Goal: Information Seeking & Learning: Check status

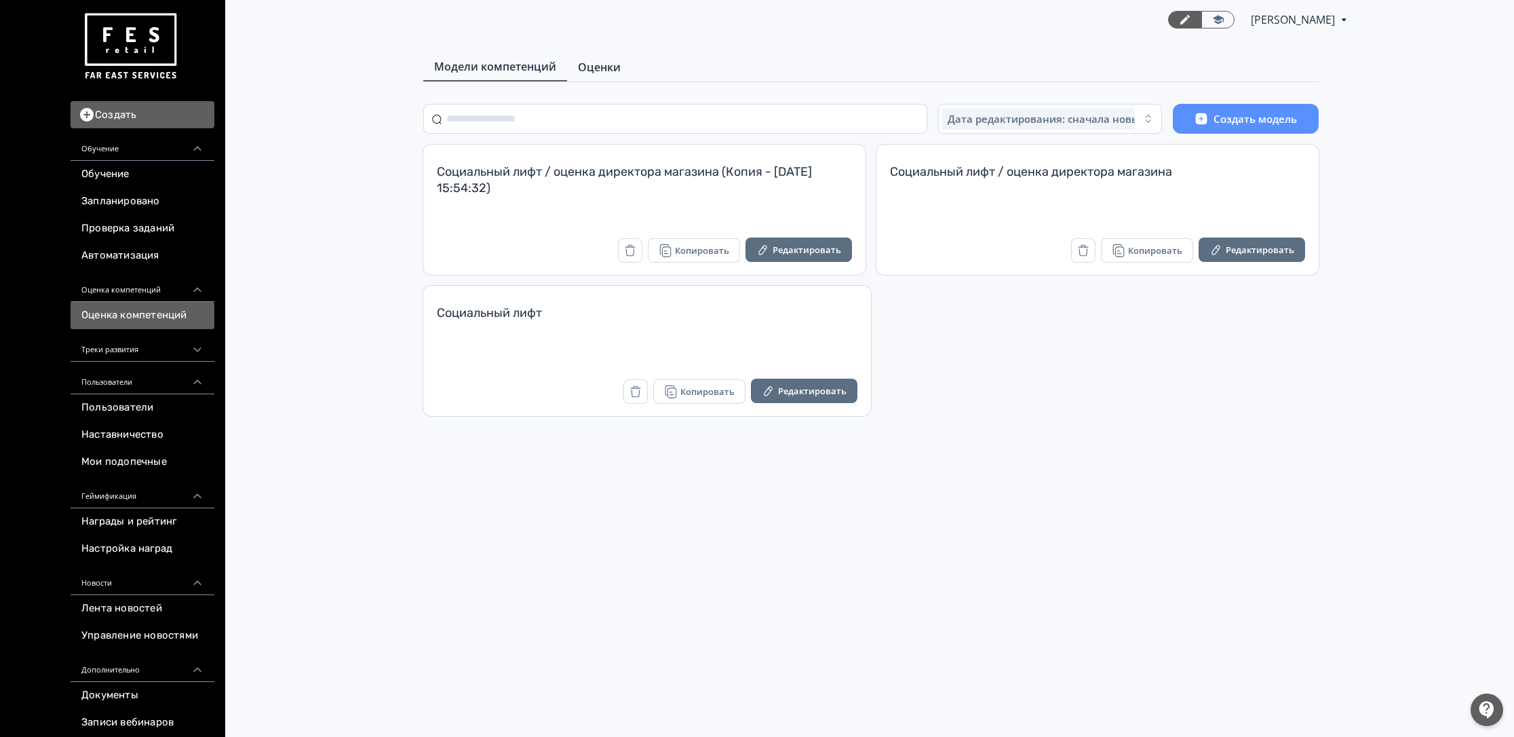
click at [605, 66] on span "Оценки" at bounding box center [599, 67] width 43 height 16
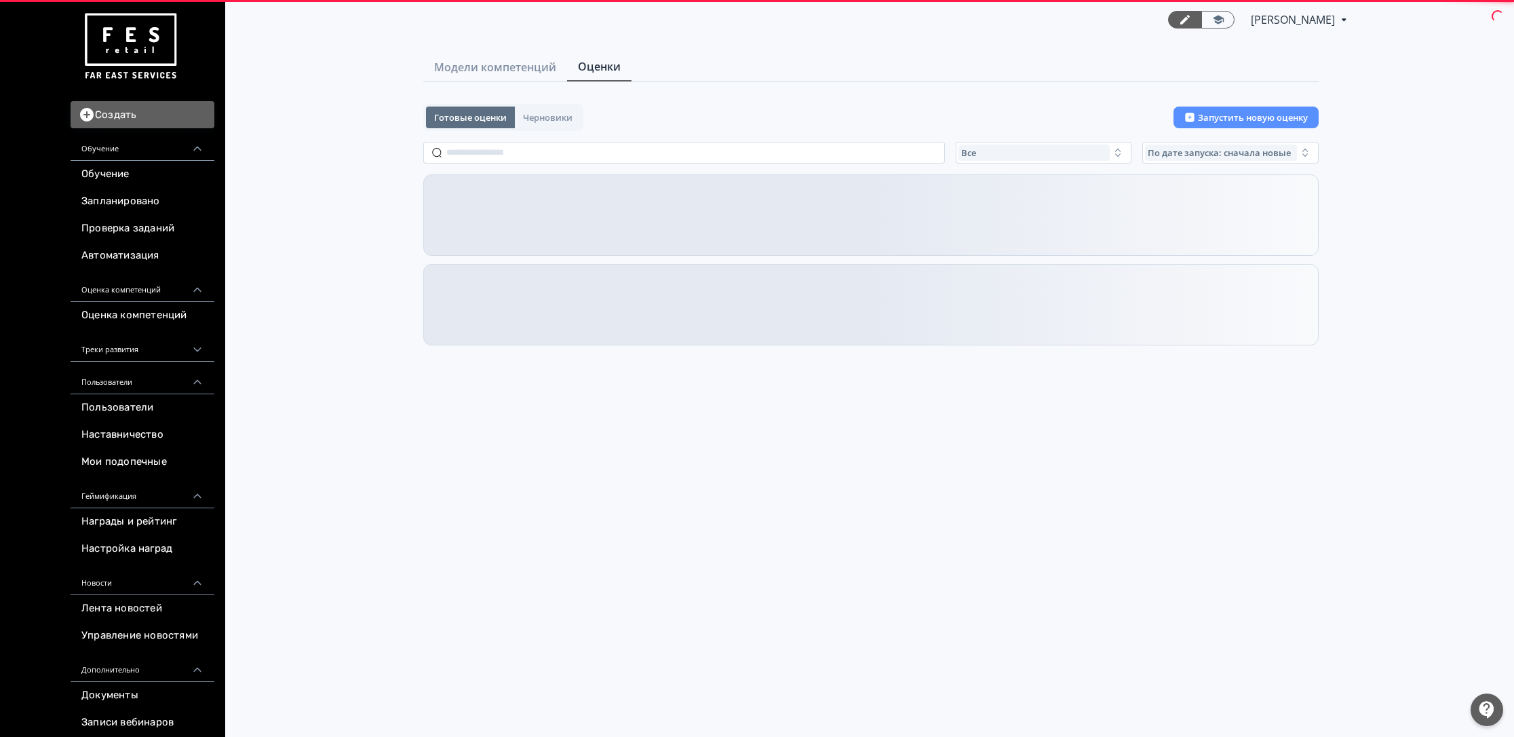
click at [585, 121] on div "Готовые оценки Черновики Запустить новую оценку" at bounding box center [871, 117] width 896 height 27
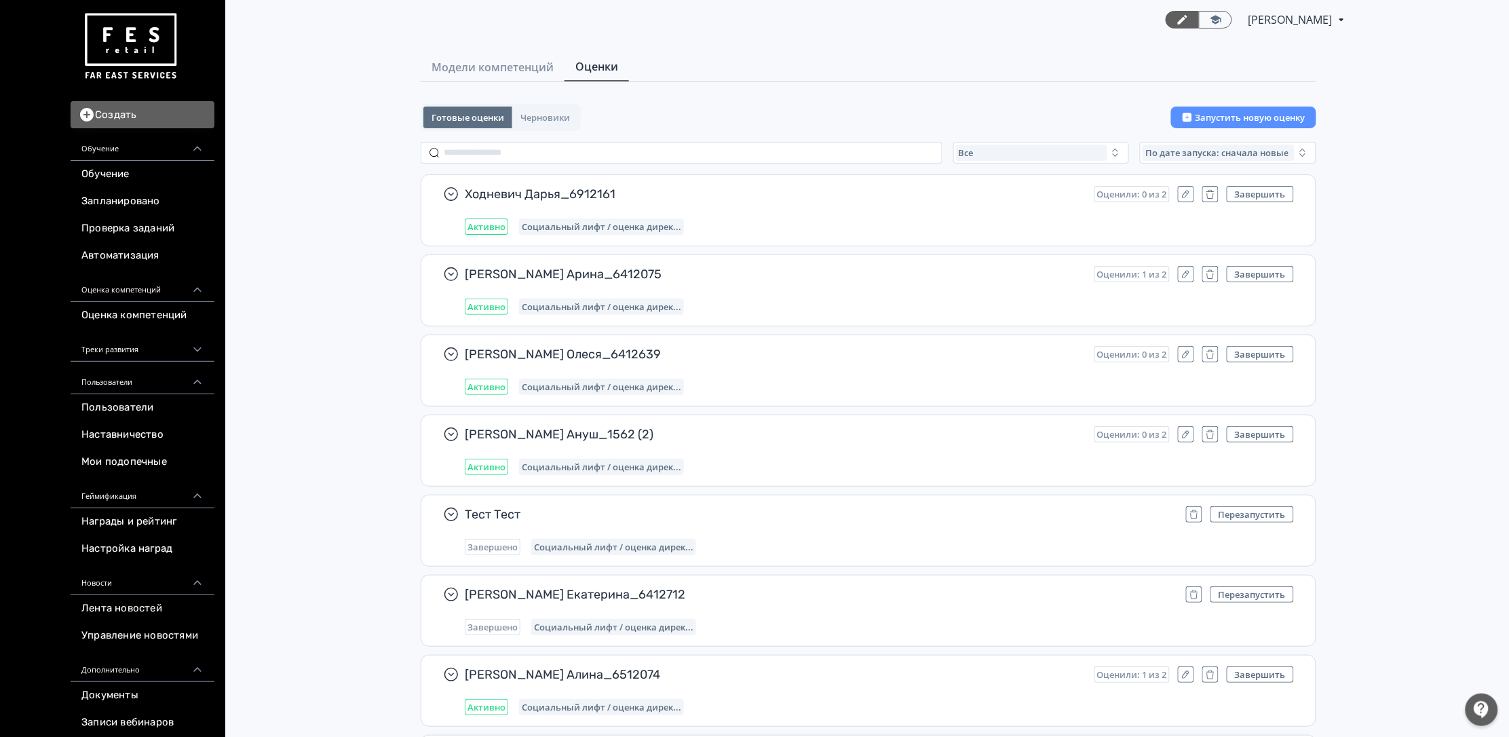
click at [583, 149] on input "text" at bounding box center [682, 153] width 522 height 22
paste input "**********"
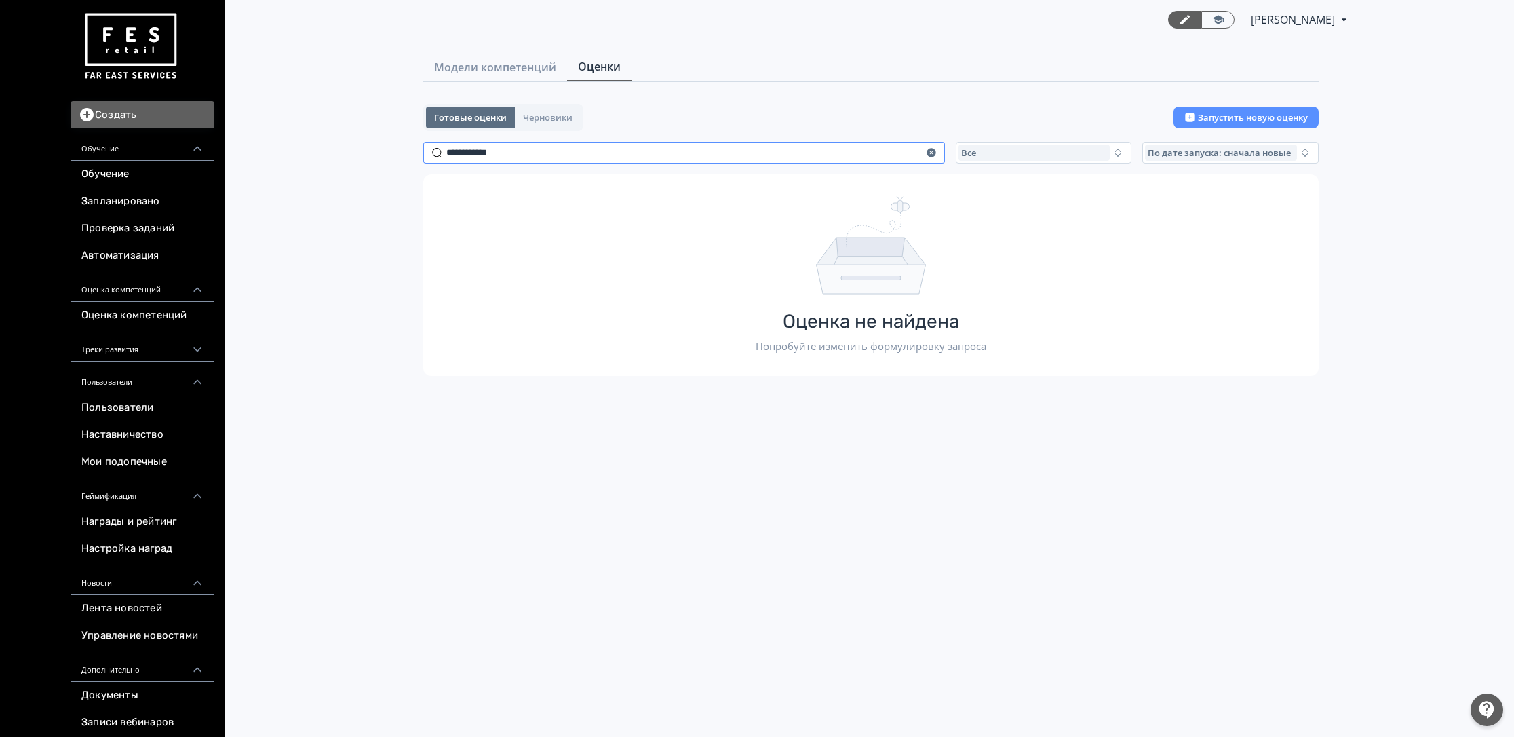
click at [477, 145] on input "**********" at bounding box center [684, 153] width 522 height 22
click at [523, 151] on input "**********" at bounding box center [684, 153] width 522 height 22
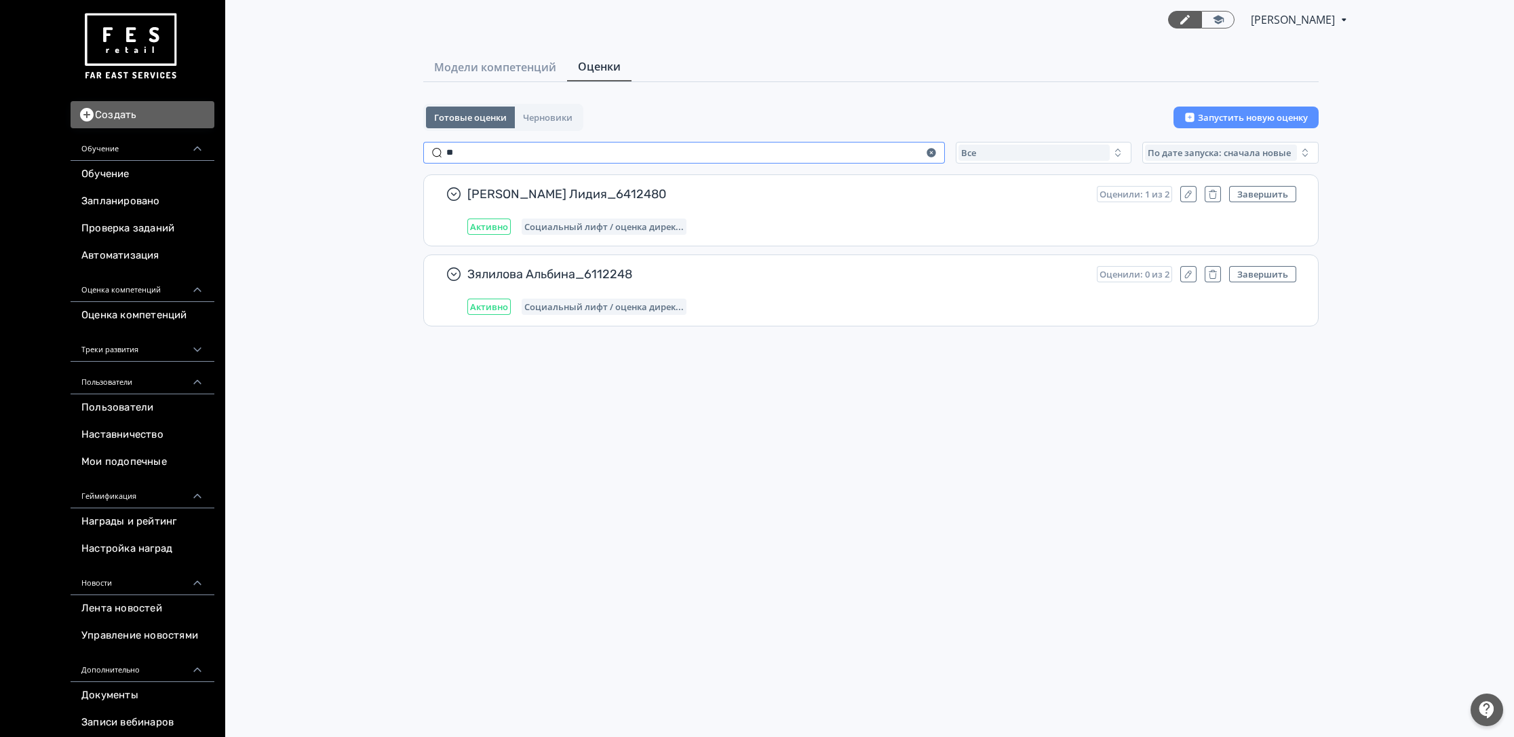
type input "*"
type input "***"
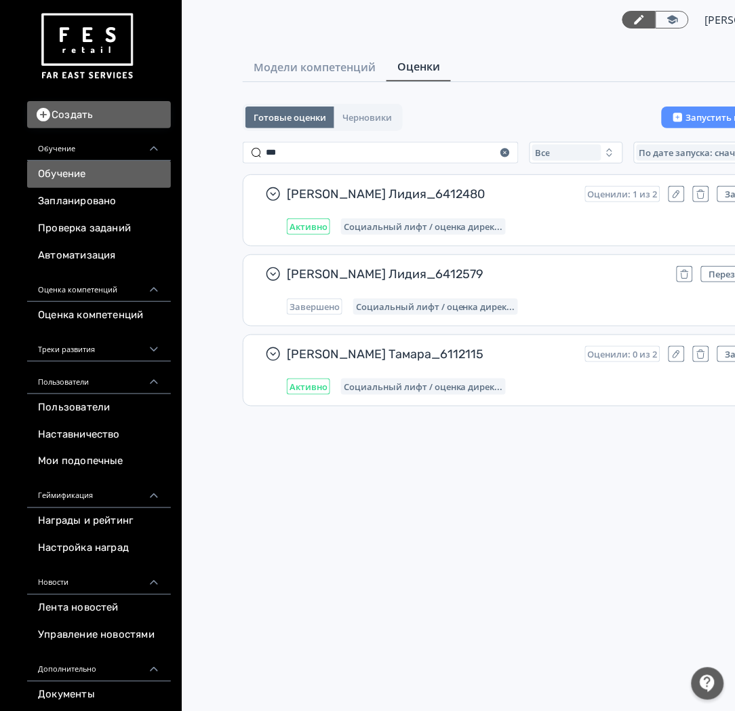
click at [88, 179] on link "Обучение" at bounding box center [99, 174] width 144 height 27
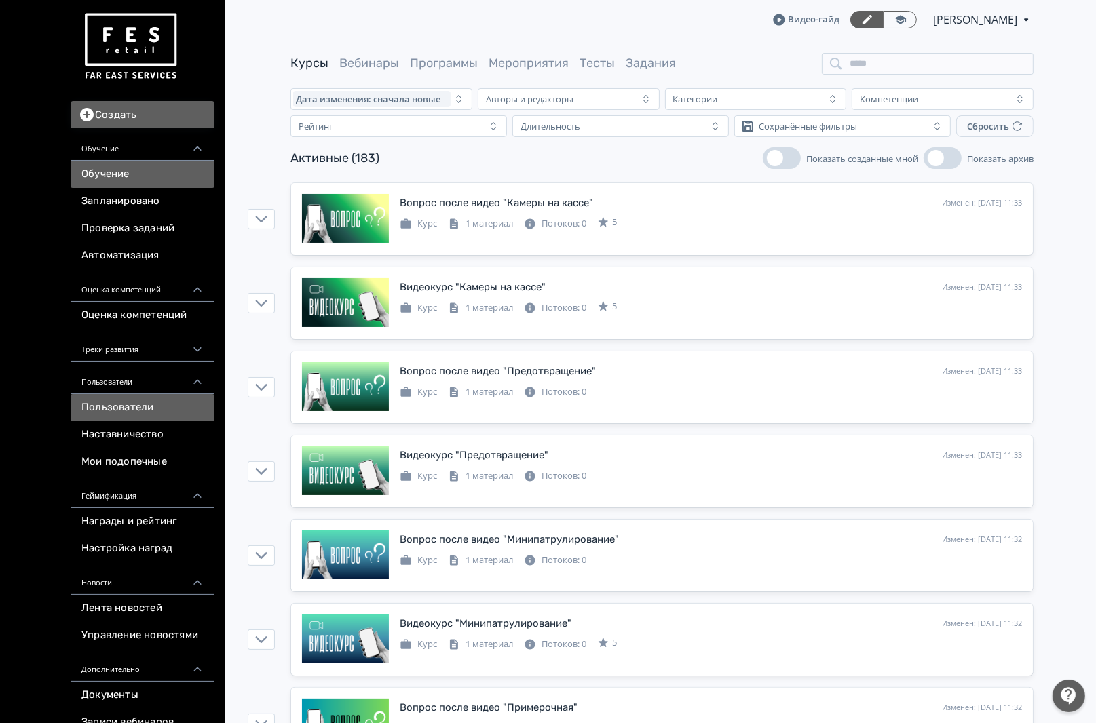
click at [121, 402] on link "Пользователи" at bounding box center [143, 407] width 144 height 27
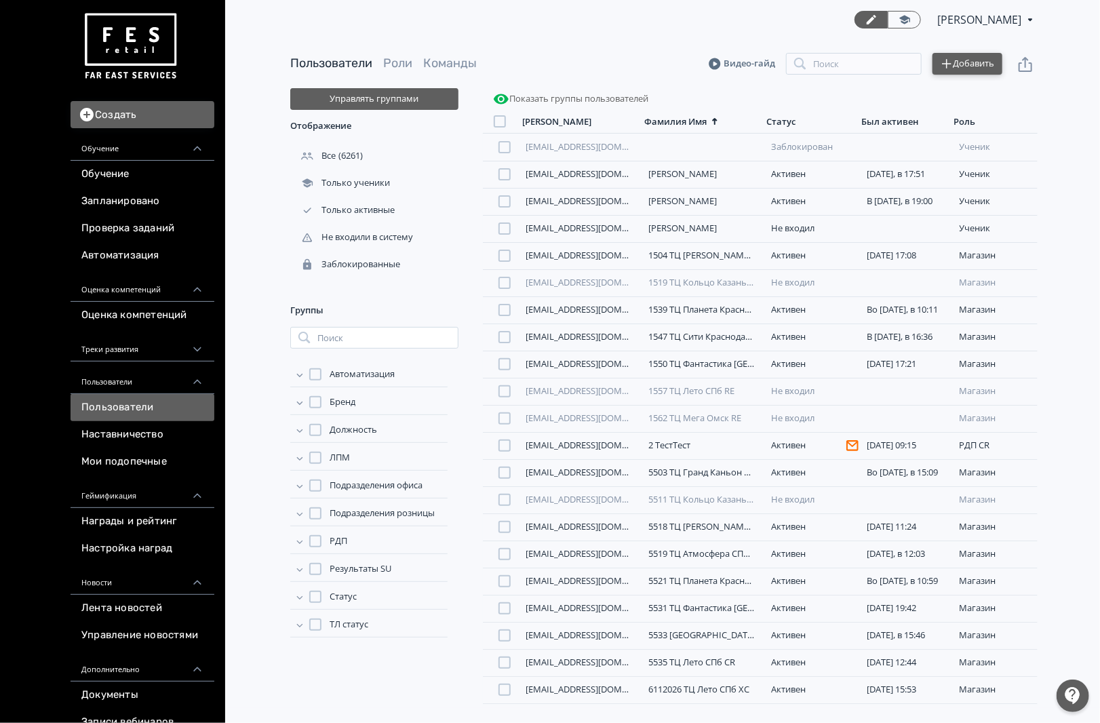
click at [991, 69] on button "Добавить" at bounding box center [968, 64] width 70 height 22
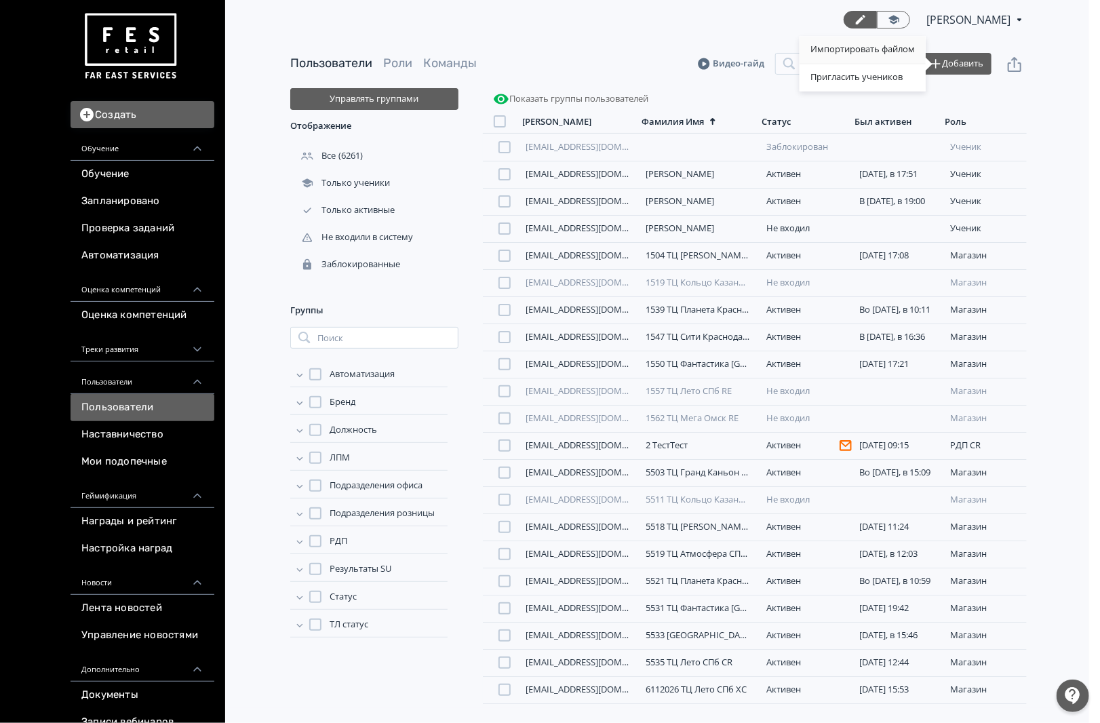
click at [864, 45] on div "Импортировать файлом" at bounding box center [863, 50] width 126 height 27
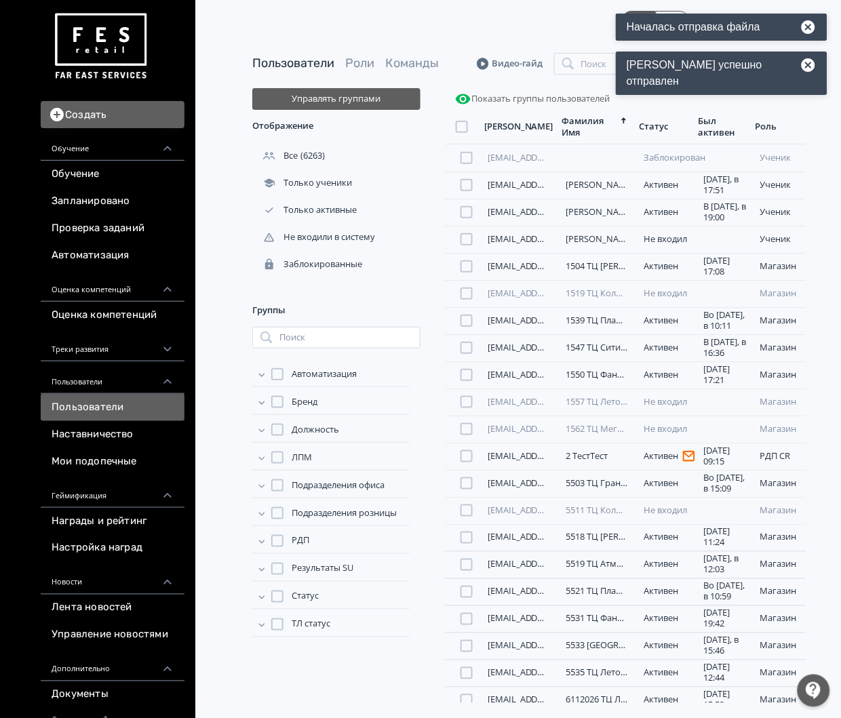
click at [412, 18] on div "[PERSON_NAME] PRO Повысьте эффективность платформы при помощи дополнительных во…" at bounding box center [529, 19] width 554 height 39
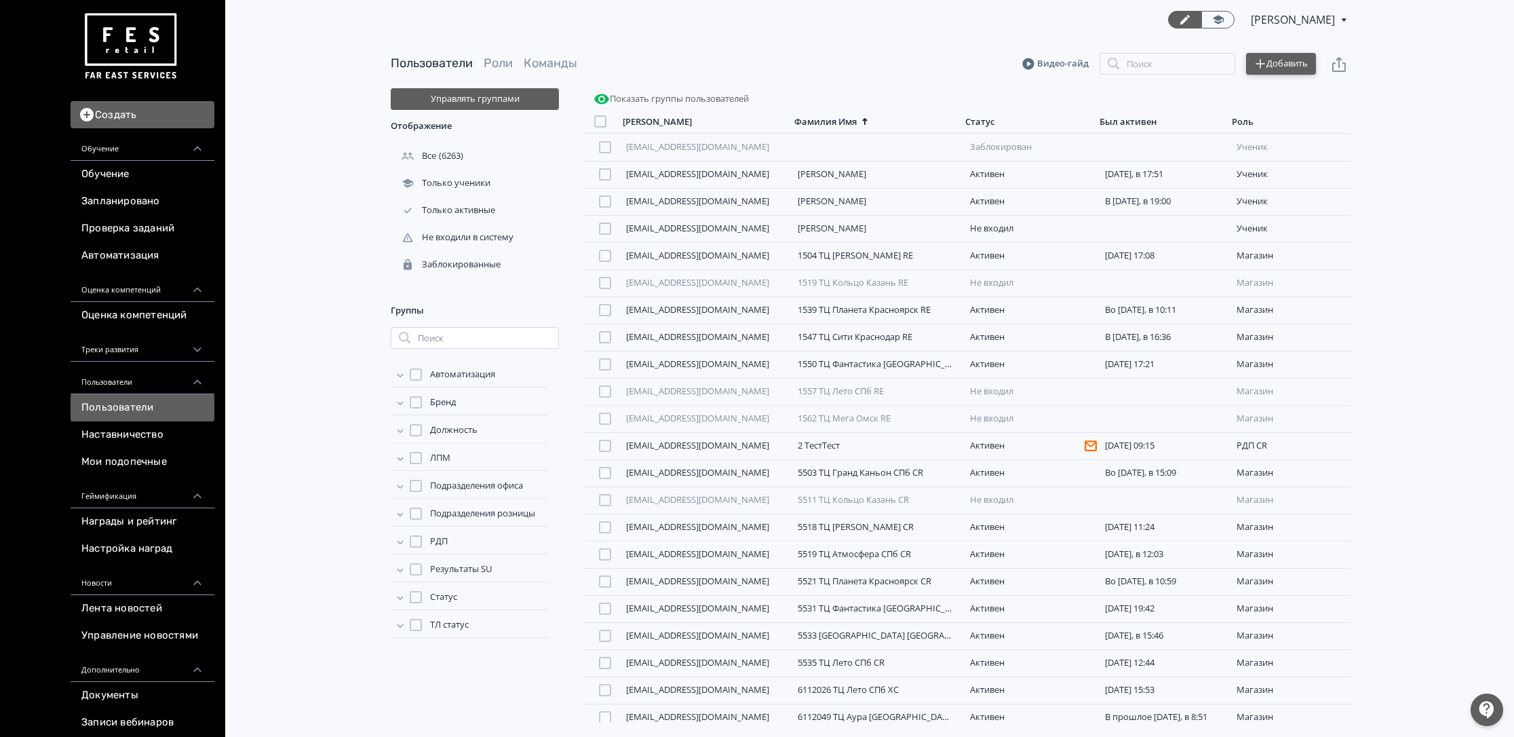
click at [1276, 62] on button "Добавить" at bounding box center [1281, 64] width 70 height 22
click at [1199, 48] on div "Импортировать файлом" at bounding box center [1176, 50] width 126 height 27
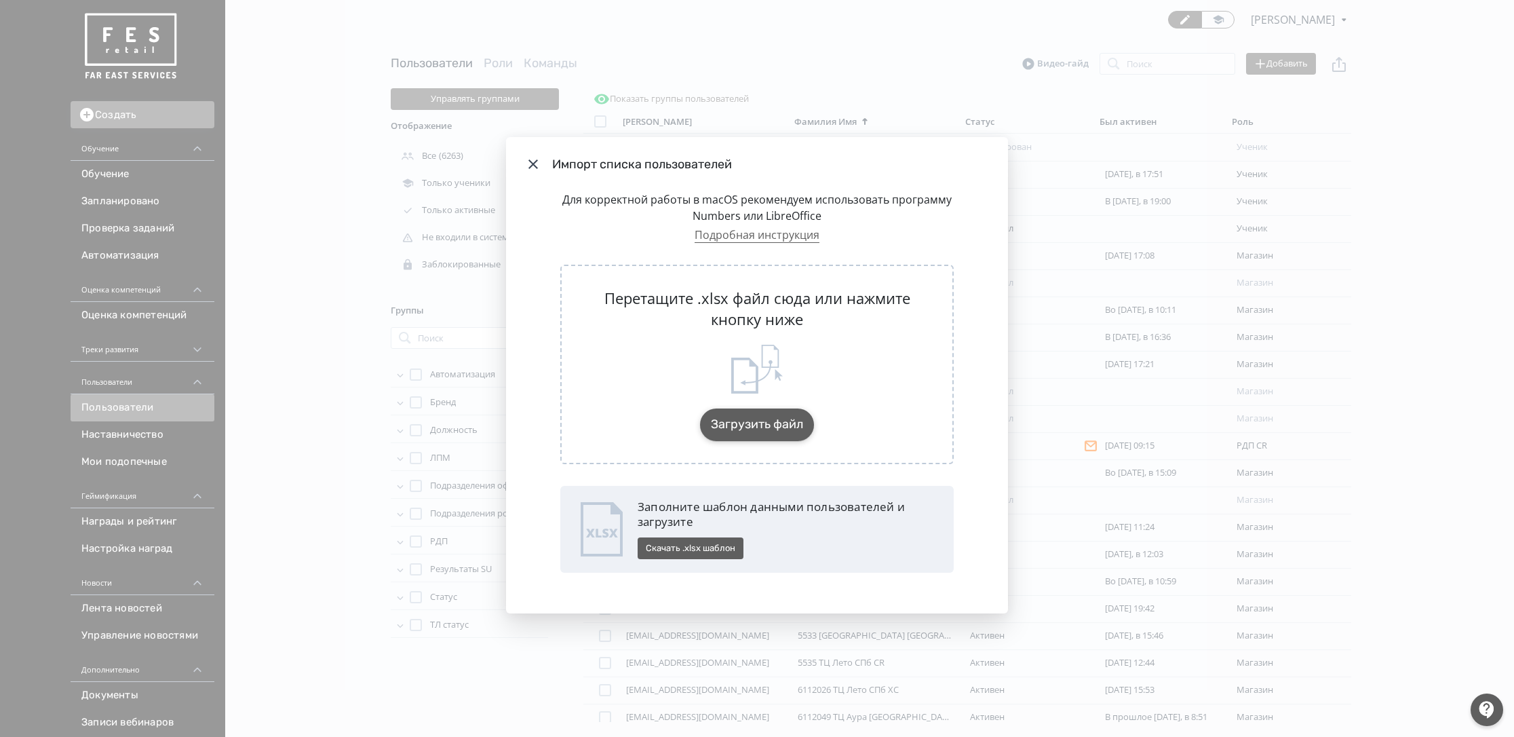
click at [744, 421] on button "Загрузить файл" at bounding box center [757, 424] width 114 height 33
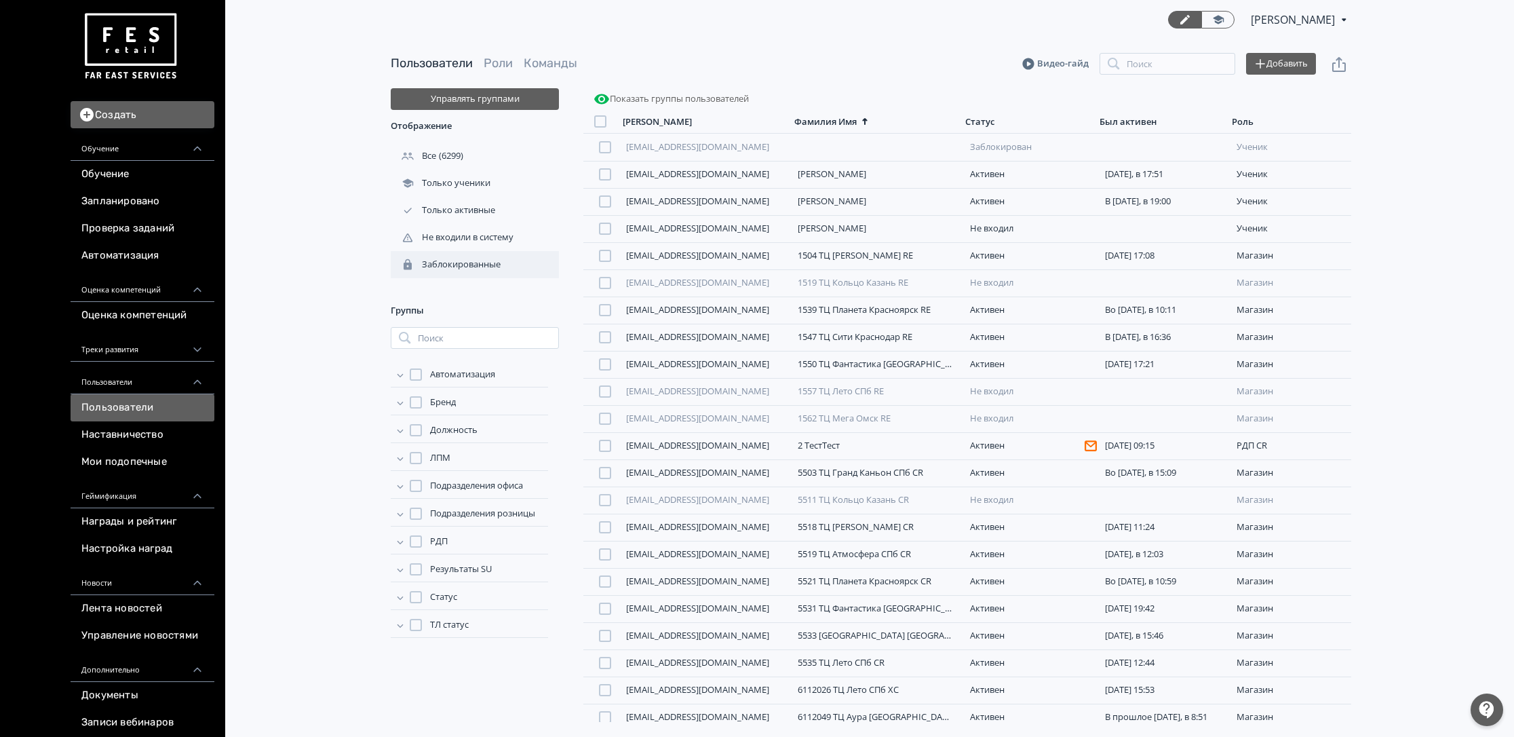
click at [478, 254] on div "Заблокированные" at bounding box center [475, 264] width 168 height 27
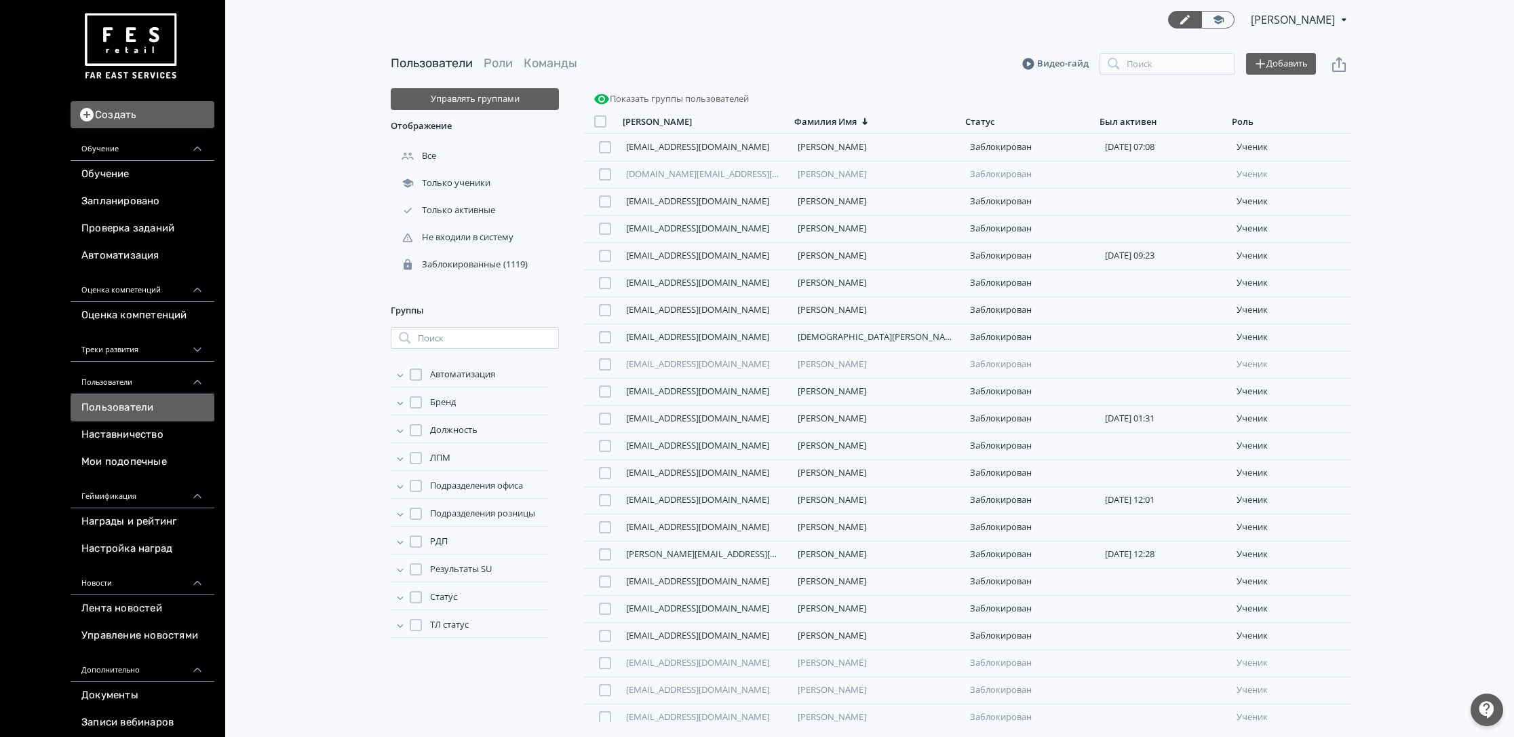
click at [453, 600] on span "Статус" at bounding box center [443, 597] width 27 height 14
click at [469, 704] on span "Уволенные" at bounding box center [465, 704] width 47 height 14
click at [462, 162] on div "Все" at bounding box center [475, 155] width 168 height 27
click at [512, 215] on div "Только активные" at bounding box center [475, 210] width 168 height 27
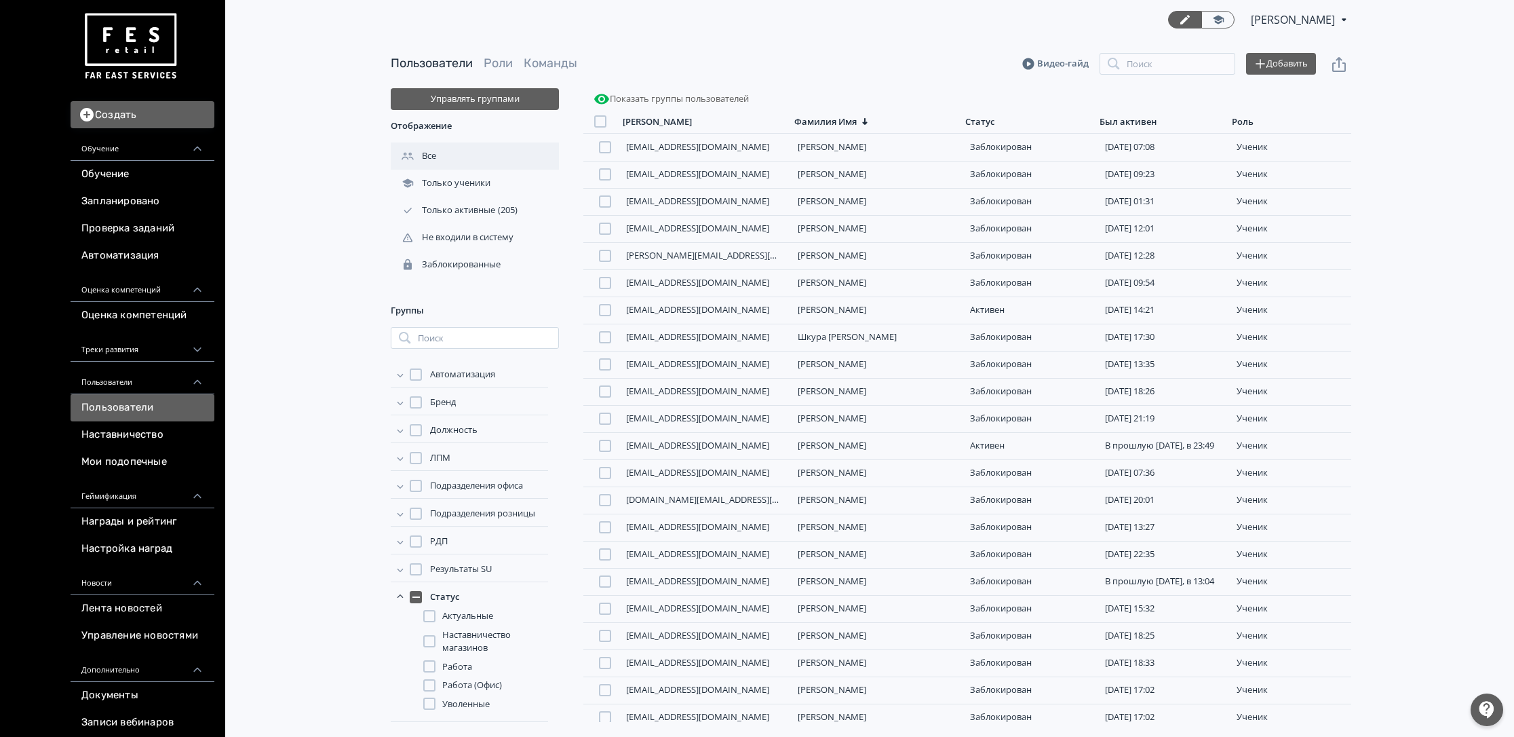
click at [432, 154] on div "Все" at bounding box center [415, 156] width 48 height 12
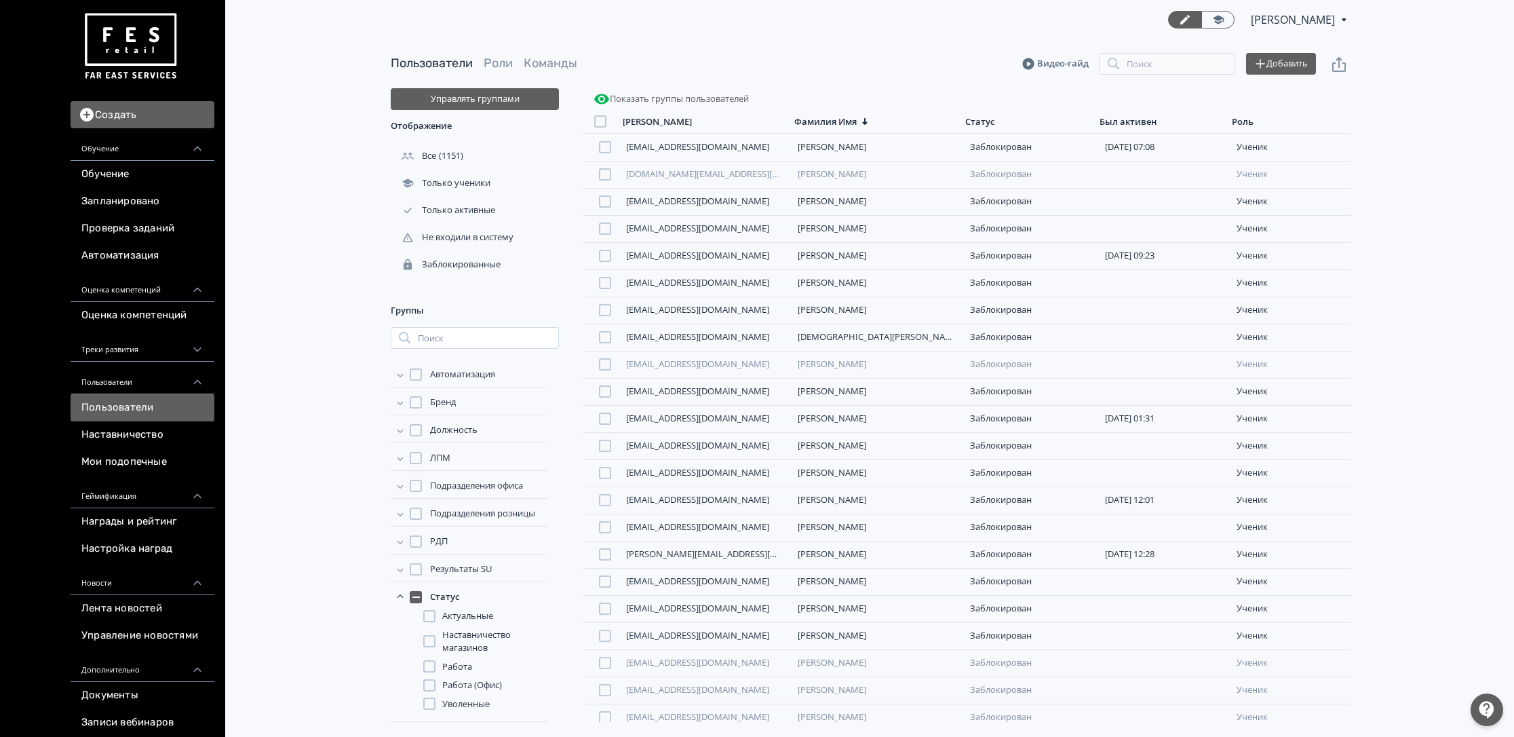
click at [596, 116] on div at bounding box center [600, 121] width 12 height 12
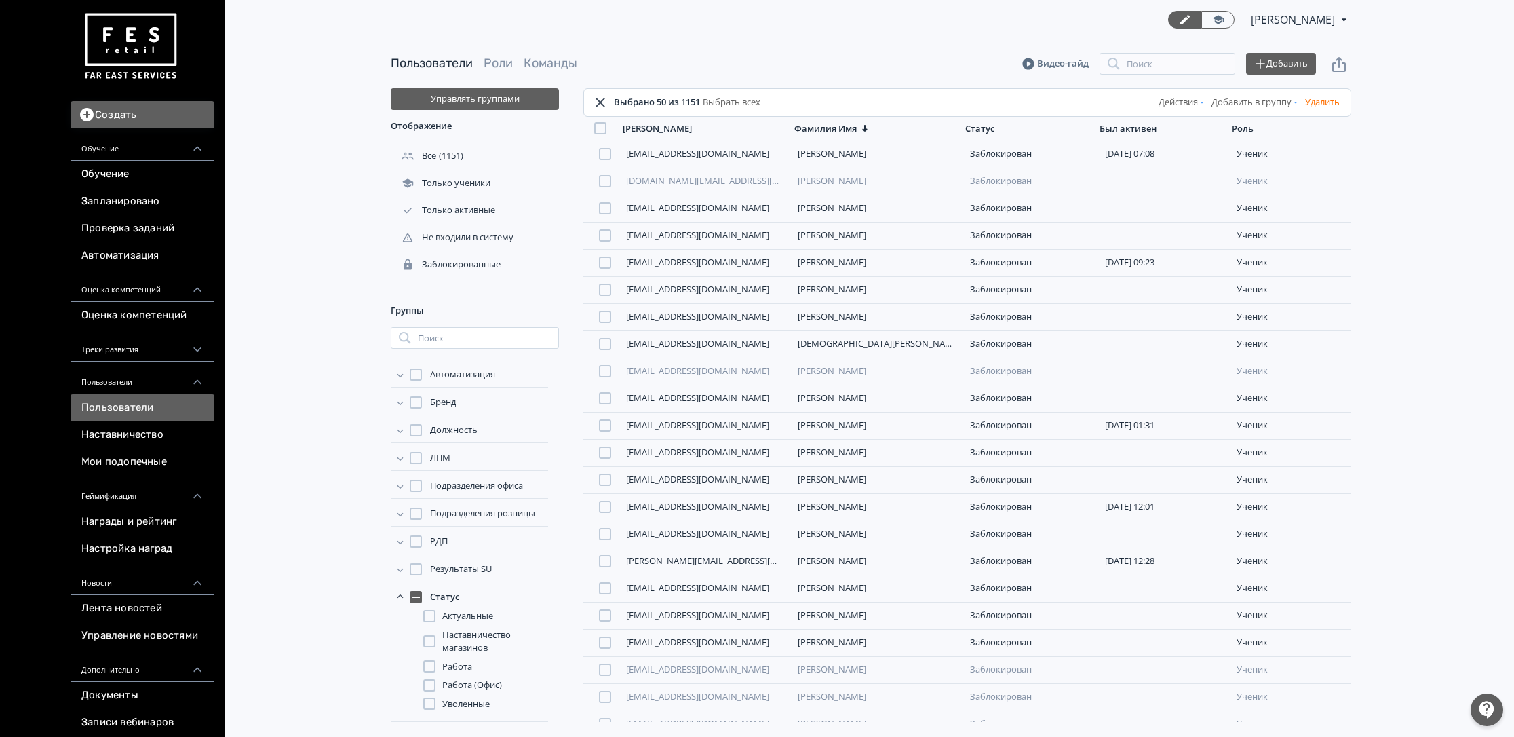
click at [742, 100] on link "Выбрать всех" at bounding box center [730, 103] width 60 height 14
click at [1180, 103] on button "Действия" at bounding box center [1182, 103] width 53 height 22
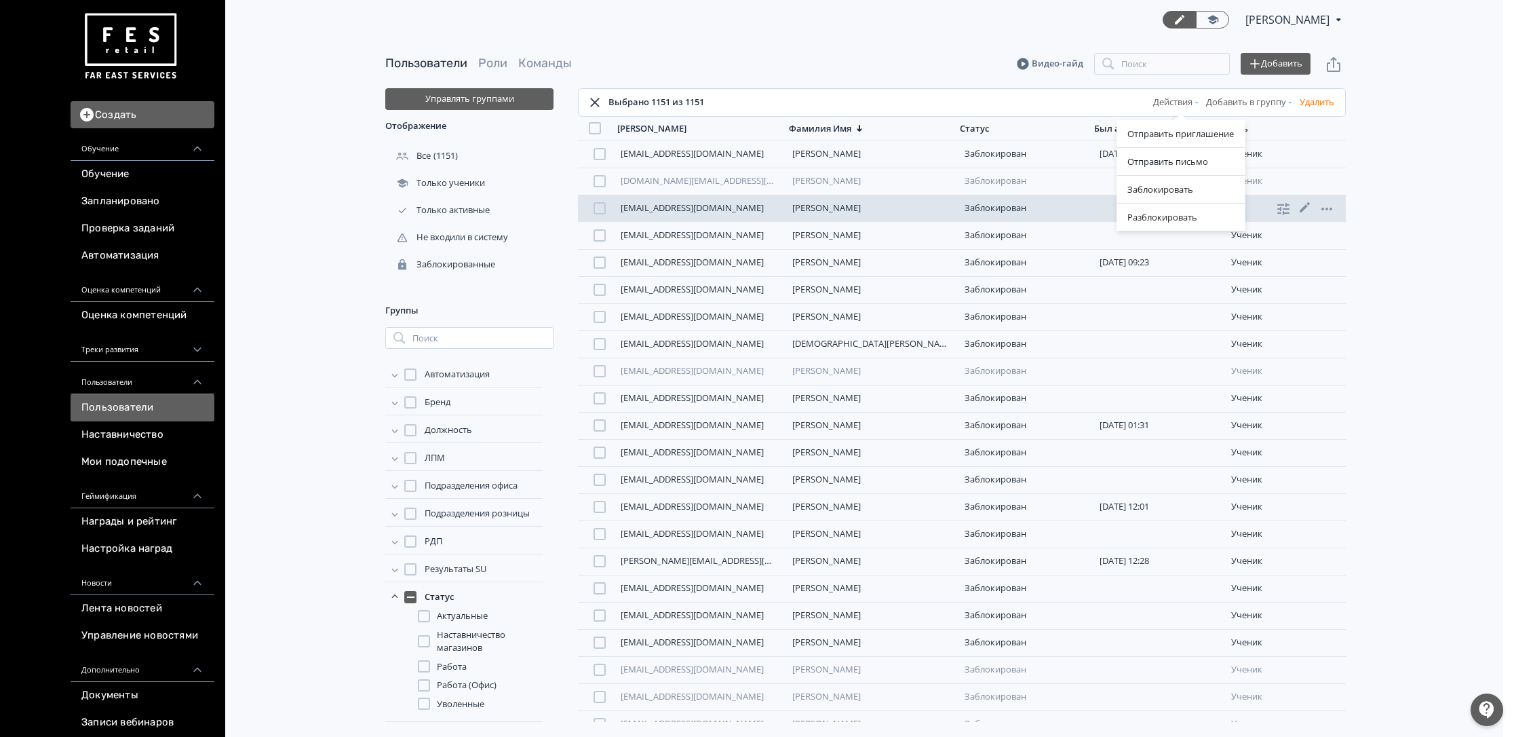
drag, startPoint x: 1166, startPoint y: 188, endPoint x: 827, endPoint y: 199, distance: 339.4
click at [1166, 187] on div "Заблокировать" at bounding box center [1181, 189] width 128 height 27
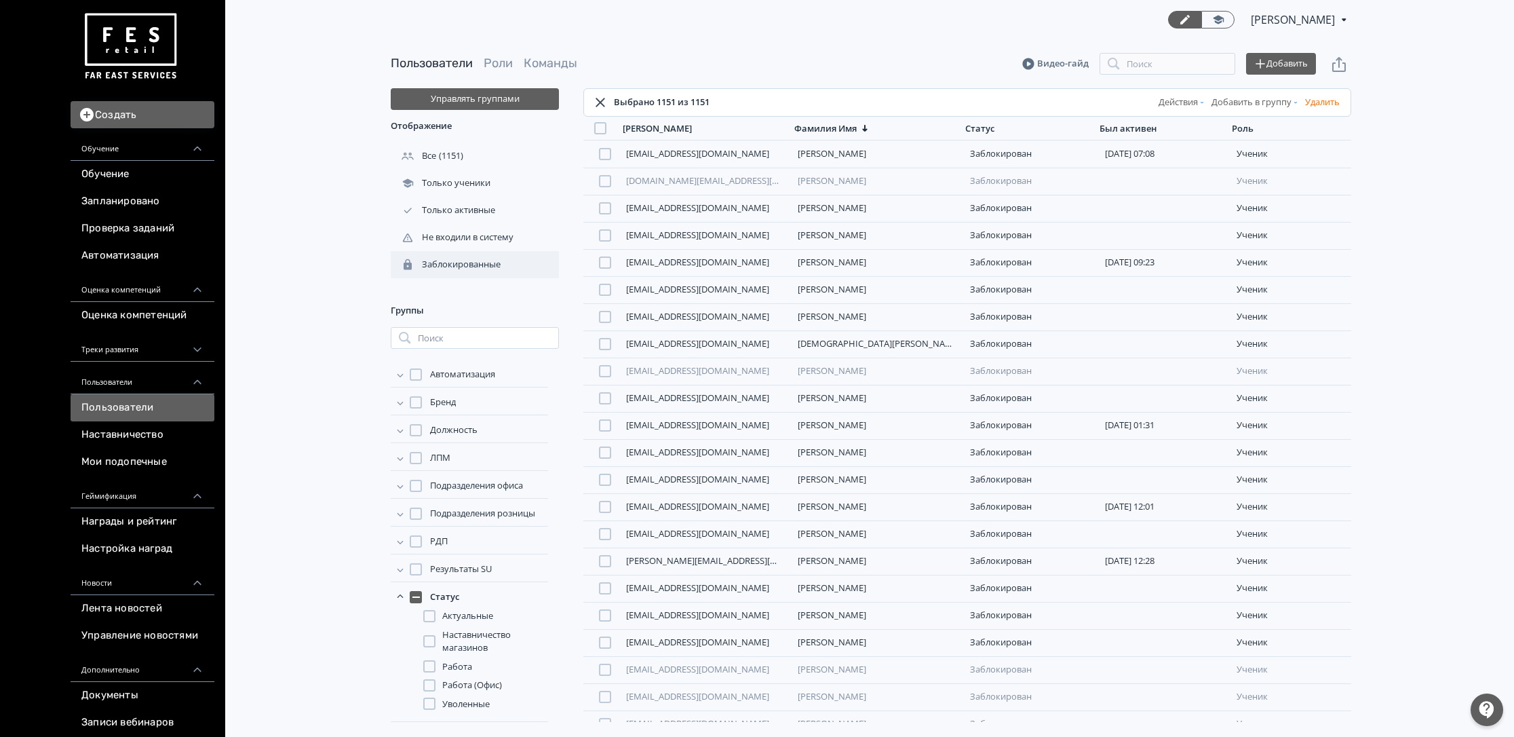
click at [435, 254] on div "Заблокированные" at bounding box center [475, 264] width 168 height 27
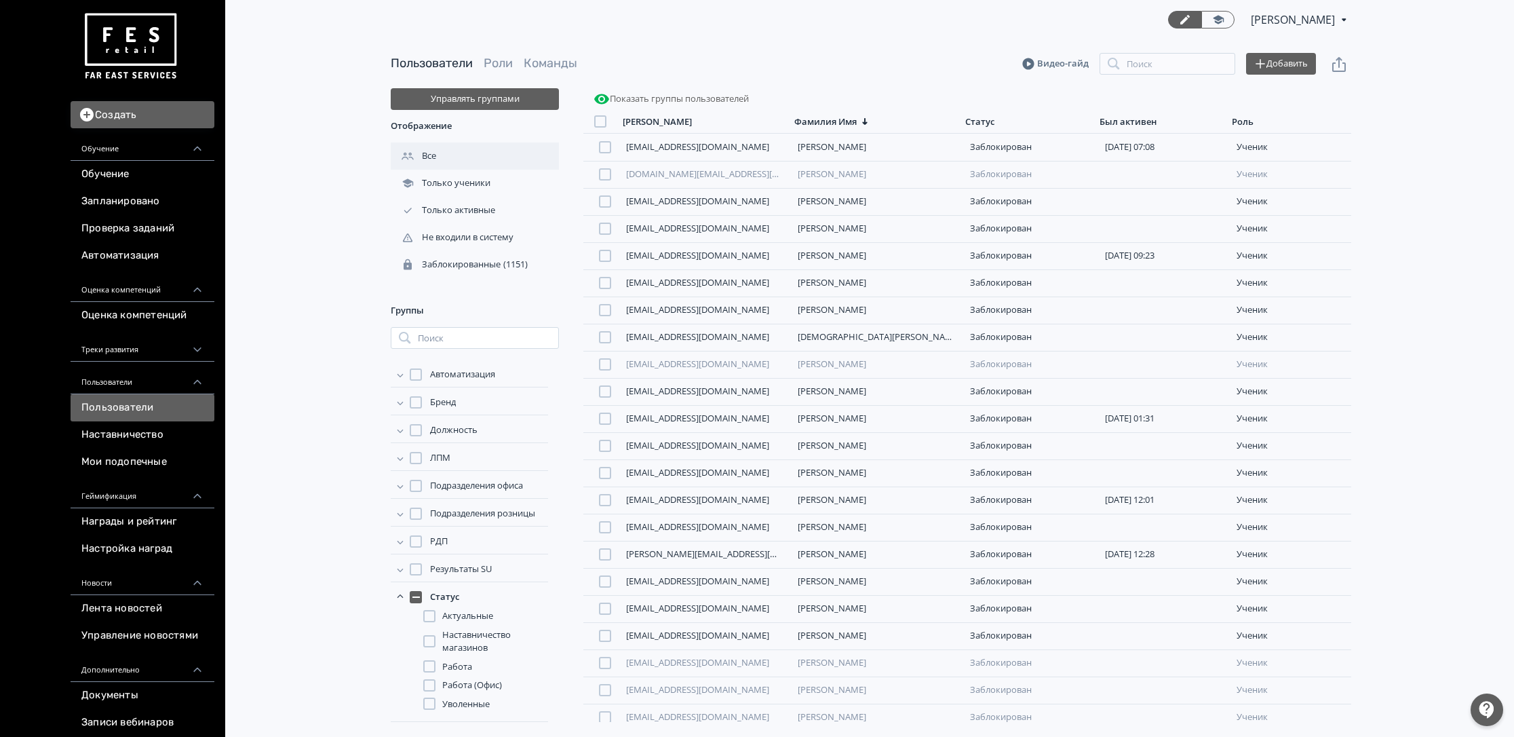
click at [485, 159] on div "Все" at bounding box center [475, 155] width 168 height 27
click at [459, 666] on span "Работа" at bounding box center [457, 667] width 30 height 14
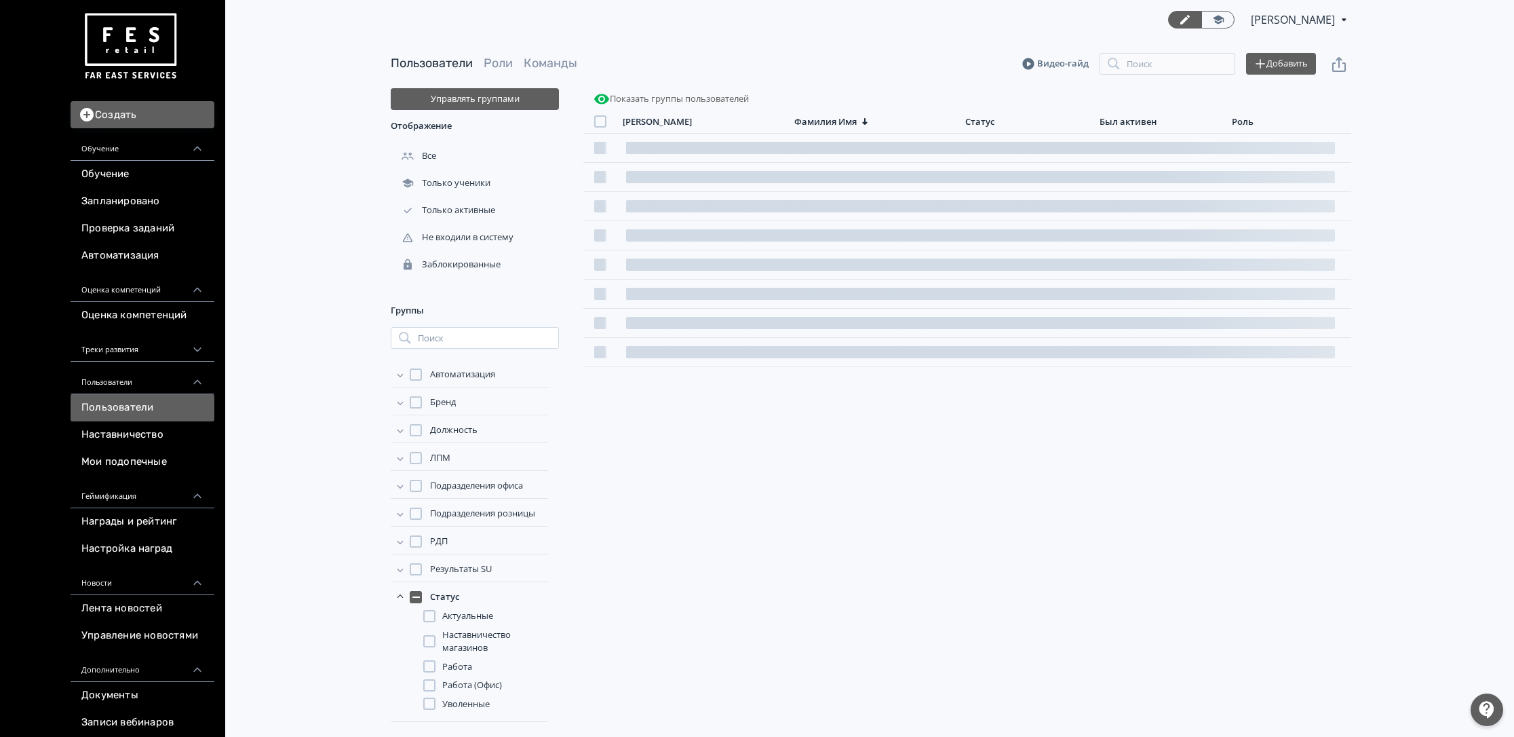
click at [478, 706] on span "Уволенные" at bounding box center [465, 704] width 47 height 14
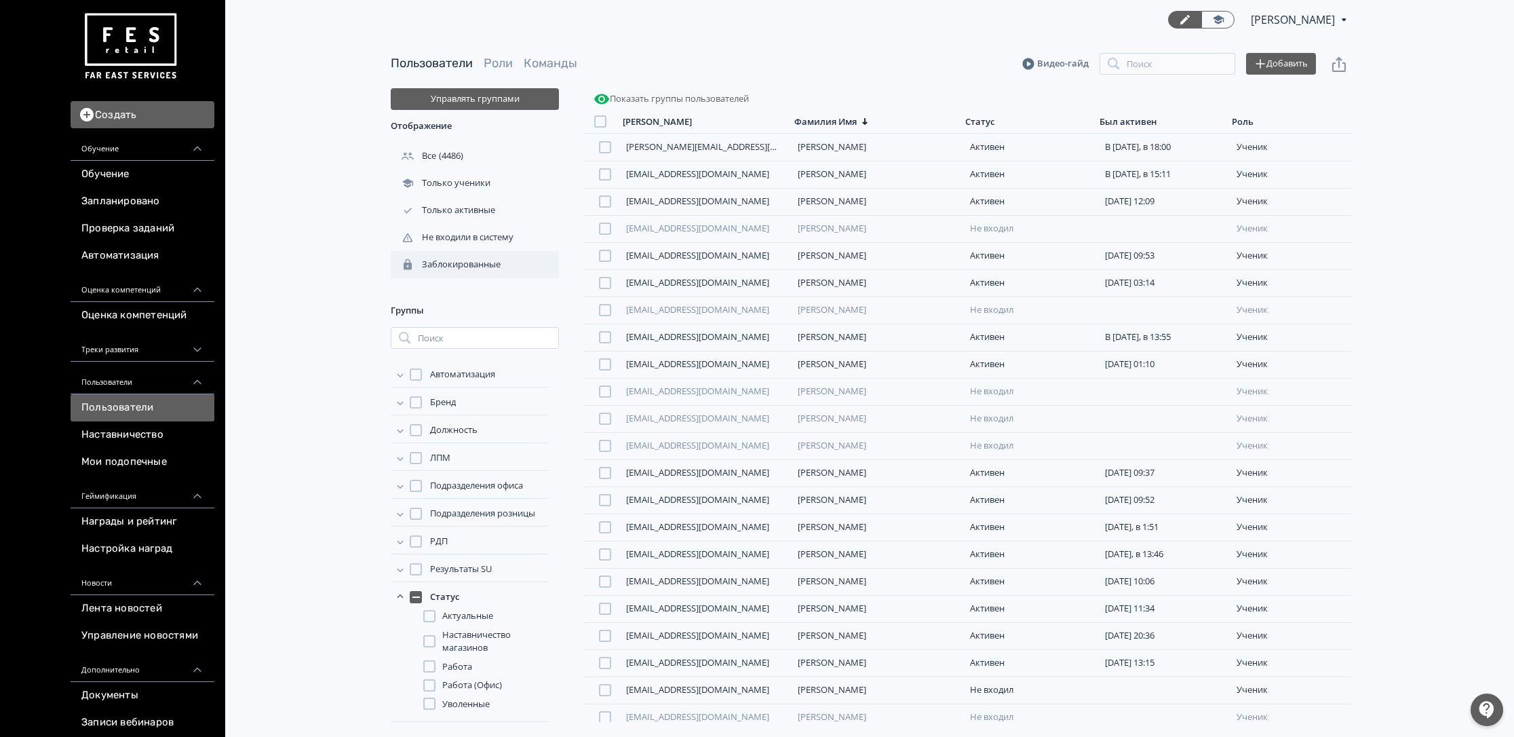
click at [438, 264] on div "Заблокированные" at bounding box center [447, 264] width 113 height 12
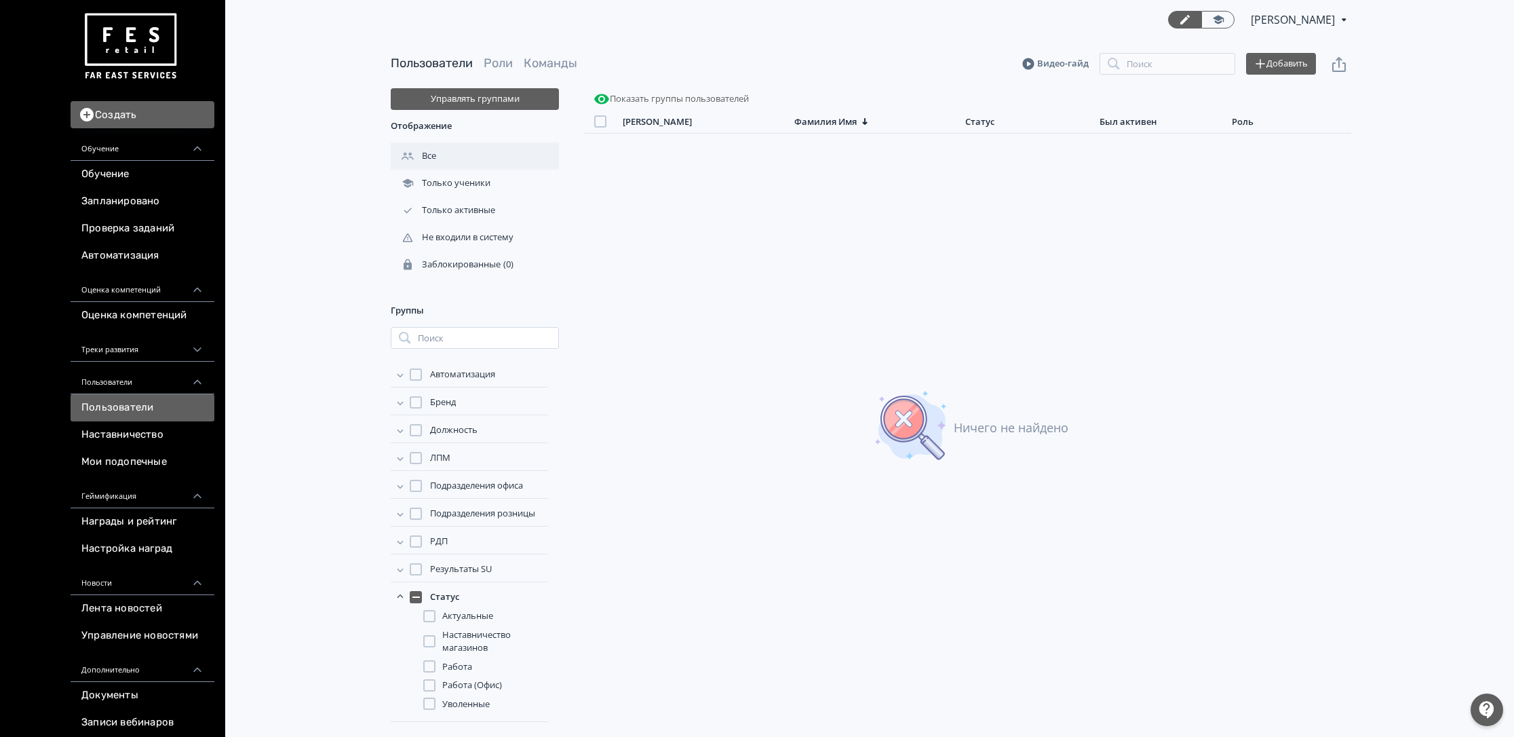
click at [488, 165] on div "Все" at bounding box center [475, 155] width 168 height 27
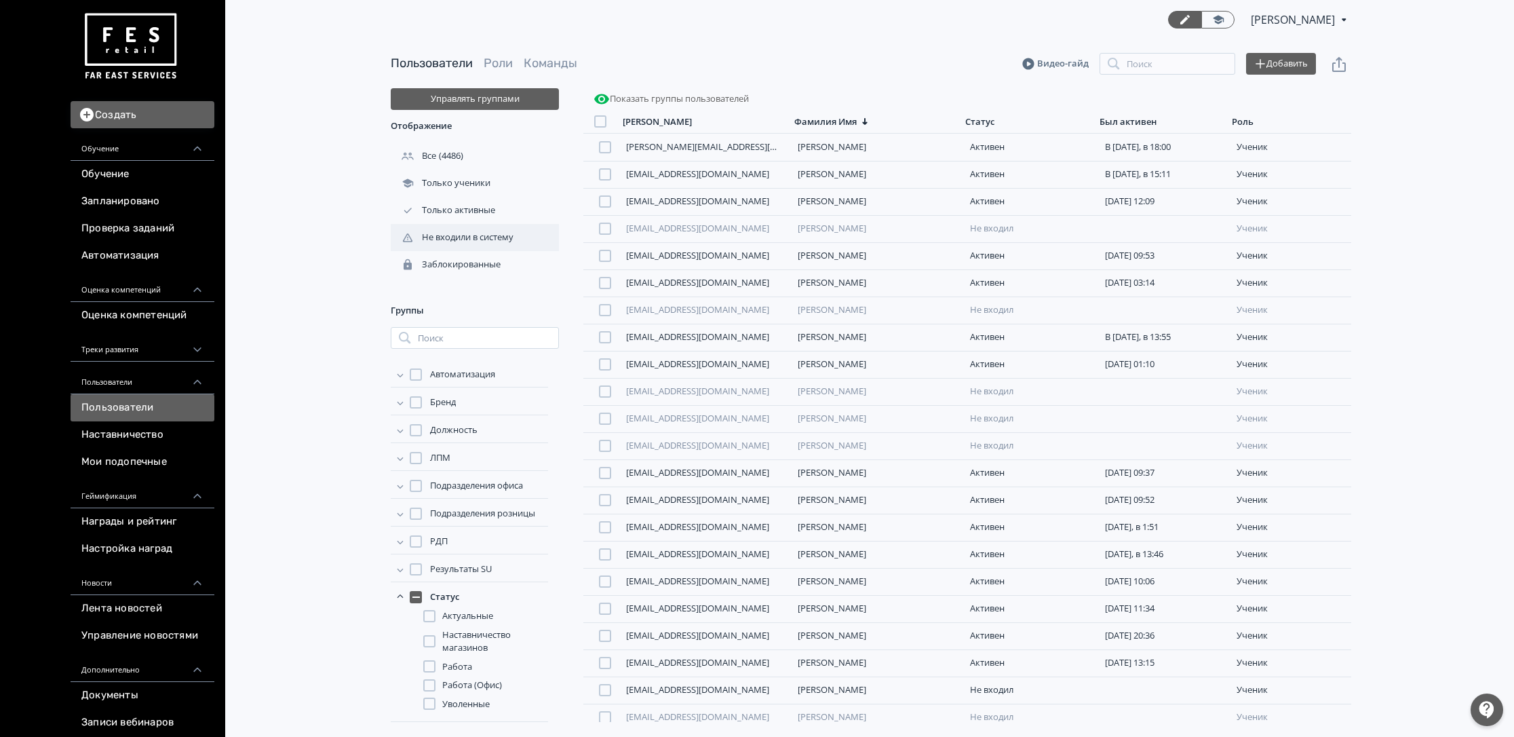
click at [501, 243] on div "Не входили в систему" at bounding box center [454, 237] width 126 height 12
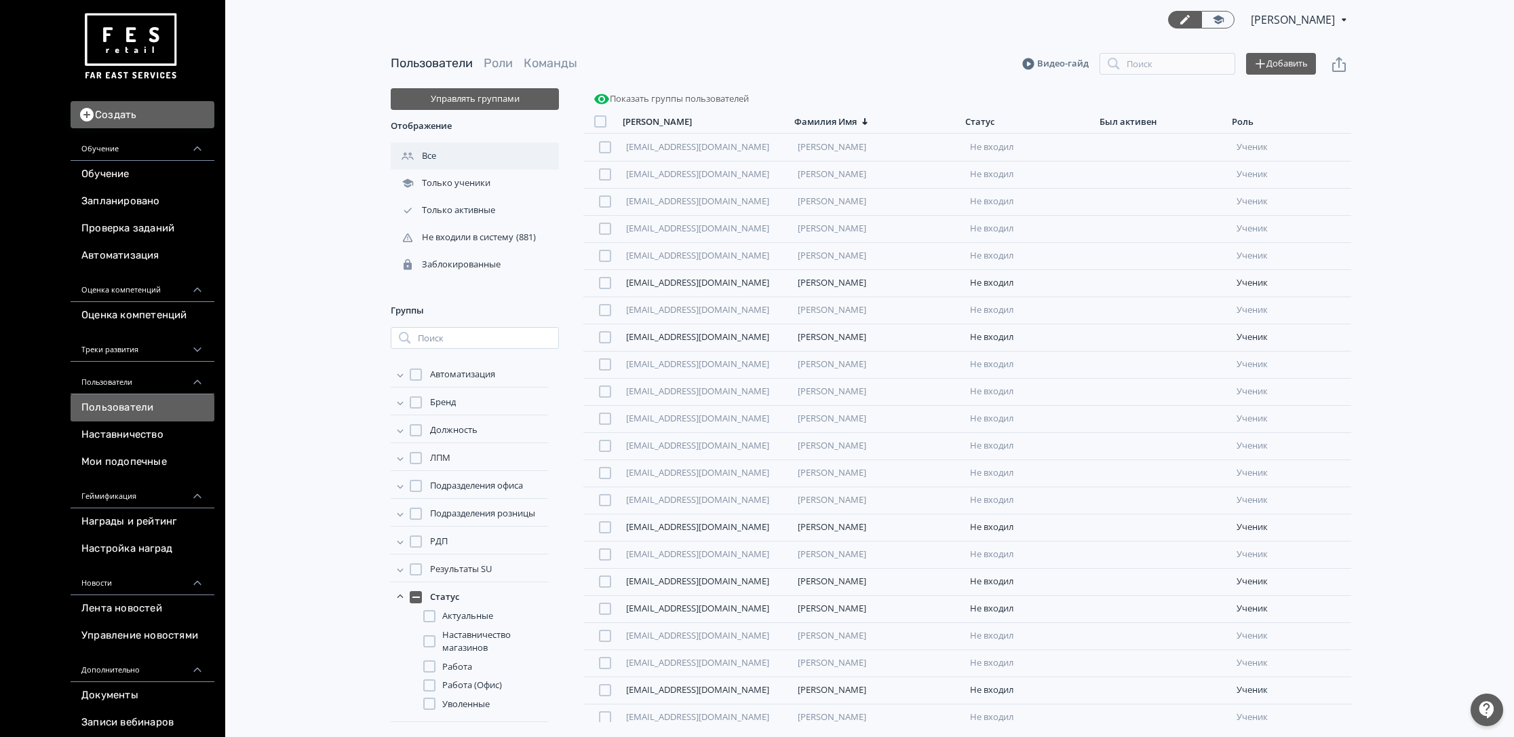
click at [484, 162] on div "Все" at bounding box center [475, 155] width 168 height 27
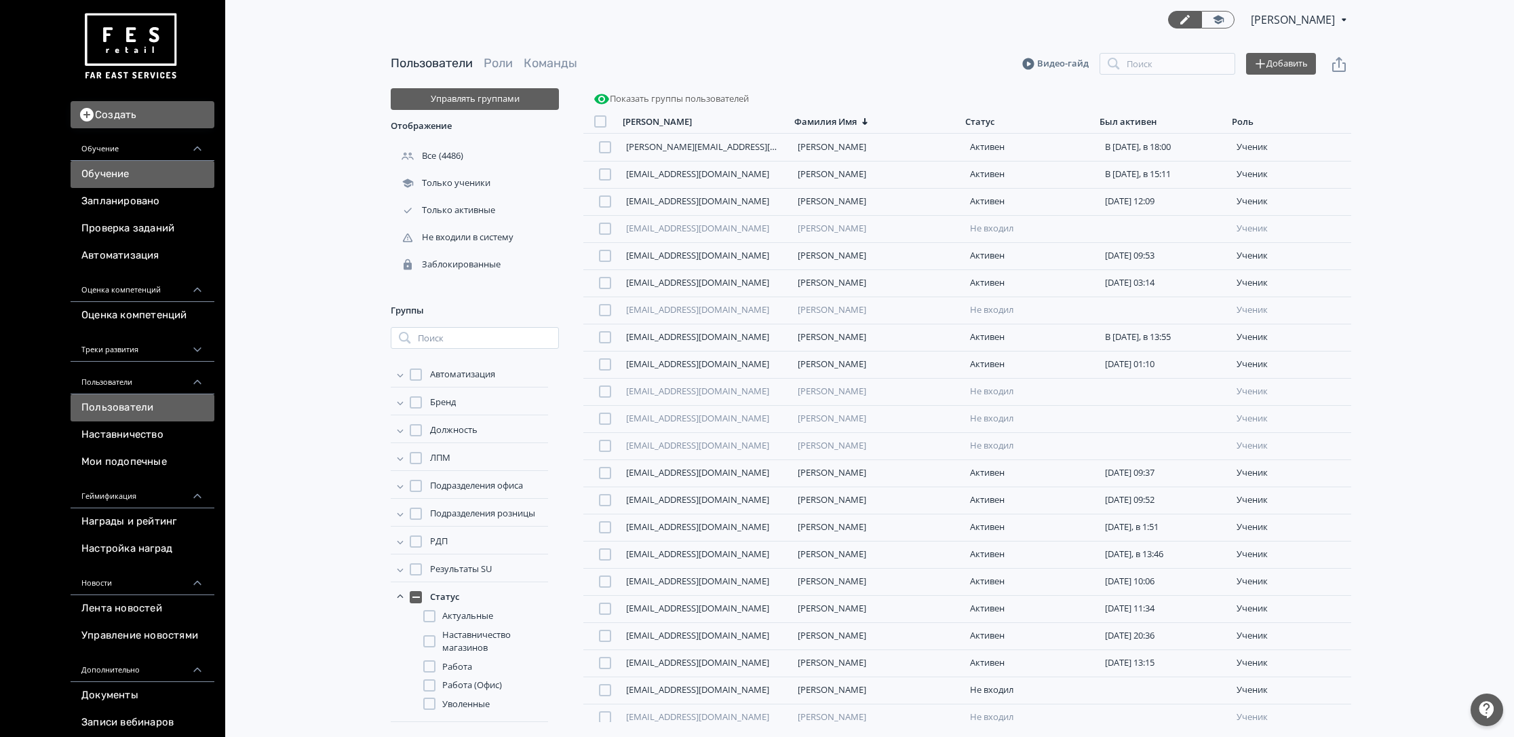
click at [113, 162] on link "Обучение" at bounding box center [143, 174] width 144 height 27
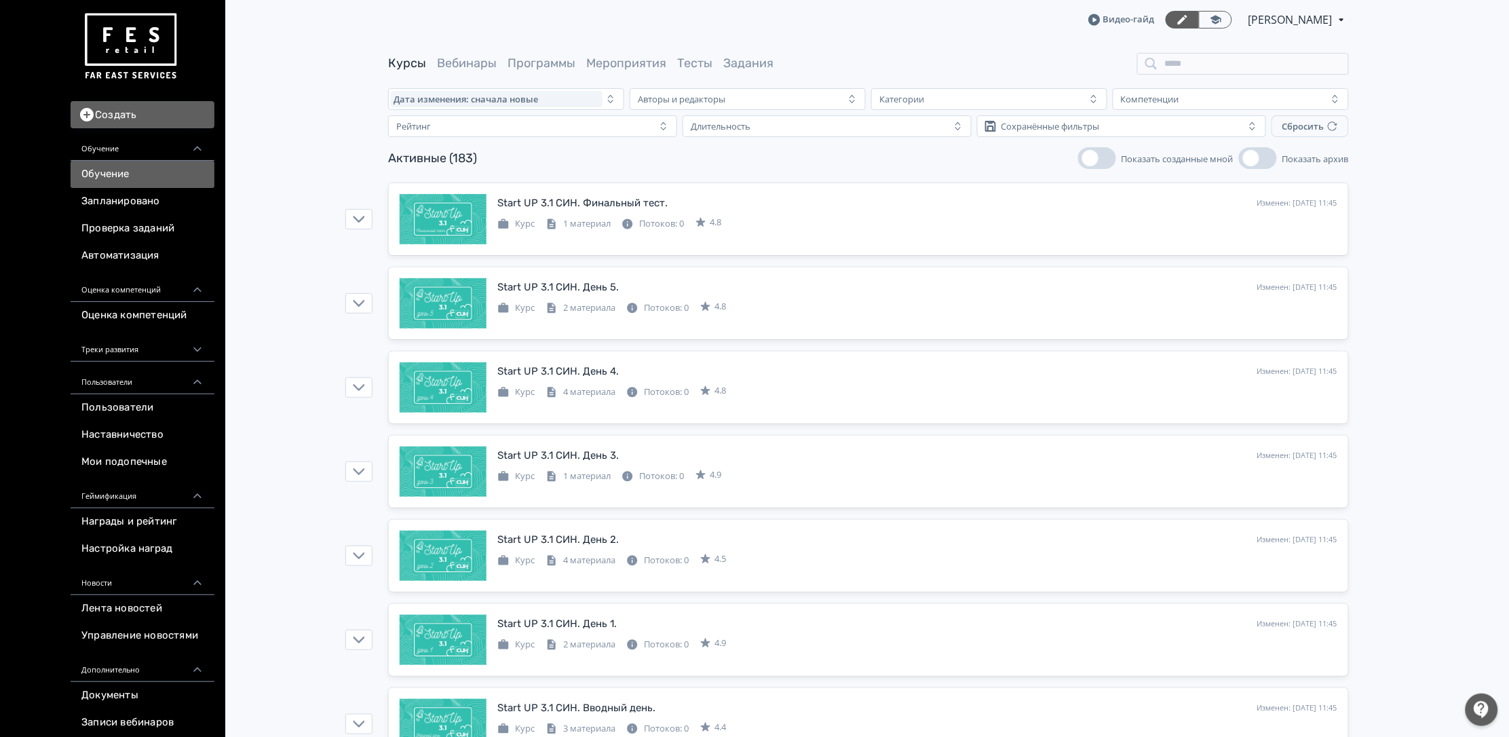
click at [128, 172] on link "Обучение" at bounding box center [143, 174] width 144 height 27
click at [128, 404] on link "Пользователи" at bounding box center [143, 407] width 144 height 27
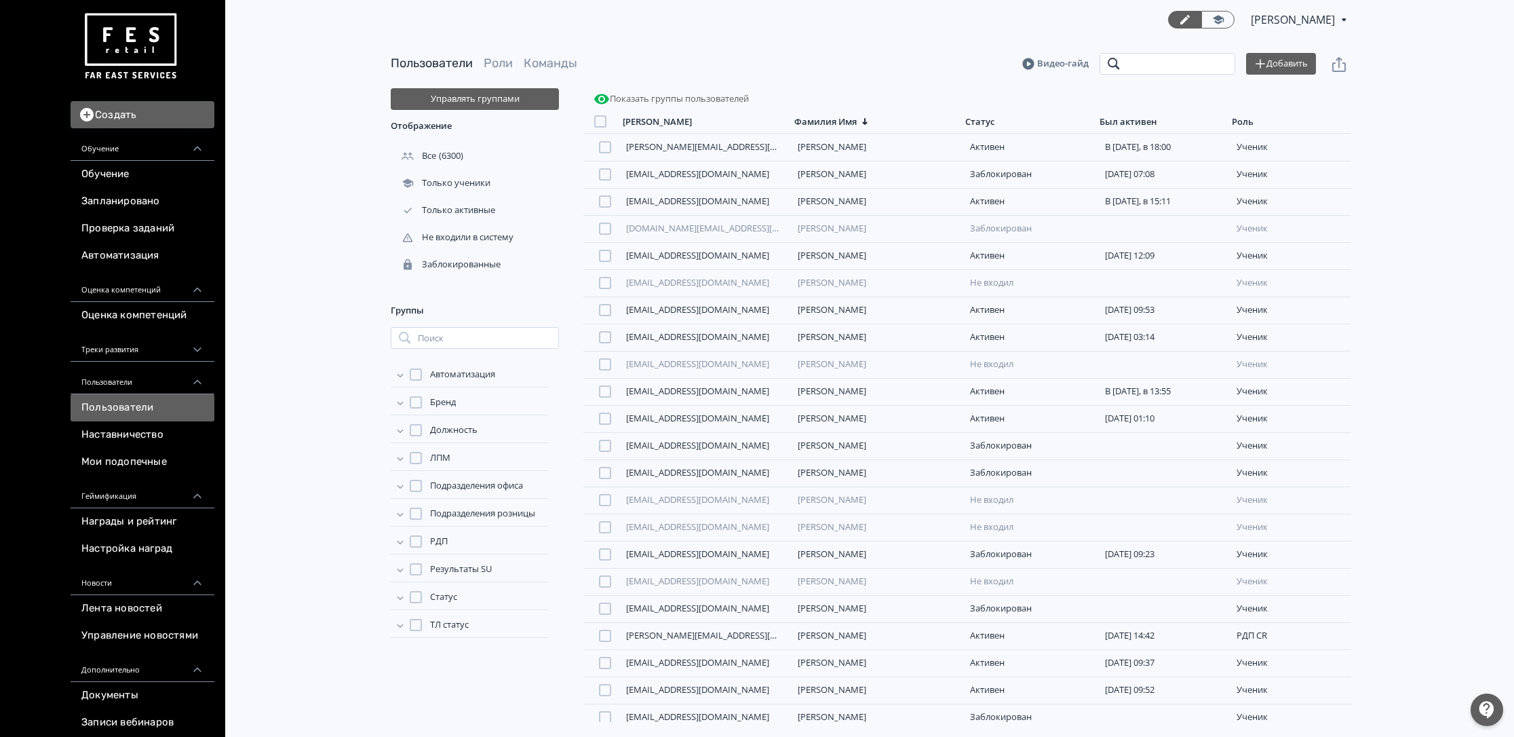
click at [1154, 72] on input "search" at bounding box center [1168, 64] width 136 height 22
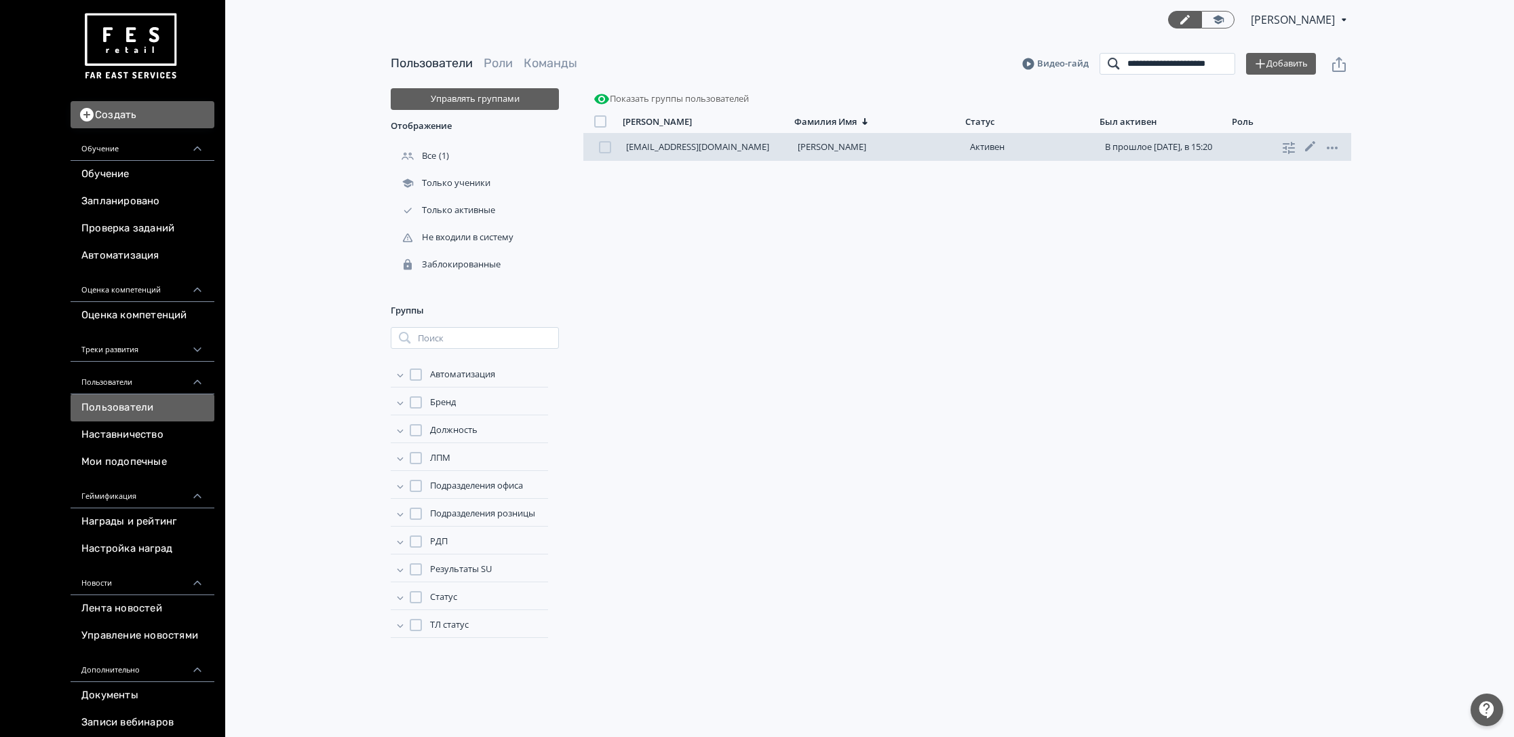
type input "**********"
click at [832, 145] on link "[PERSON_NAME]" at bounding box center [832, 146] width 69 height 12
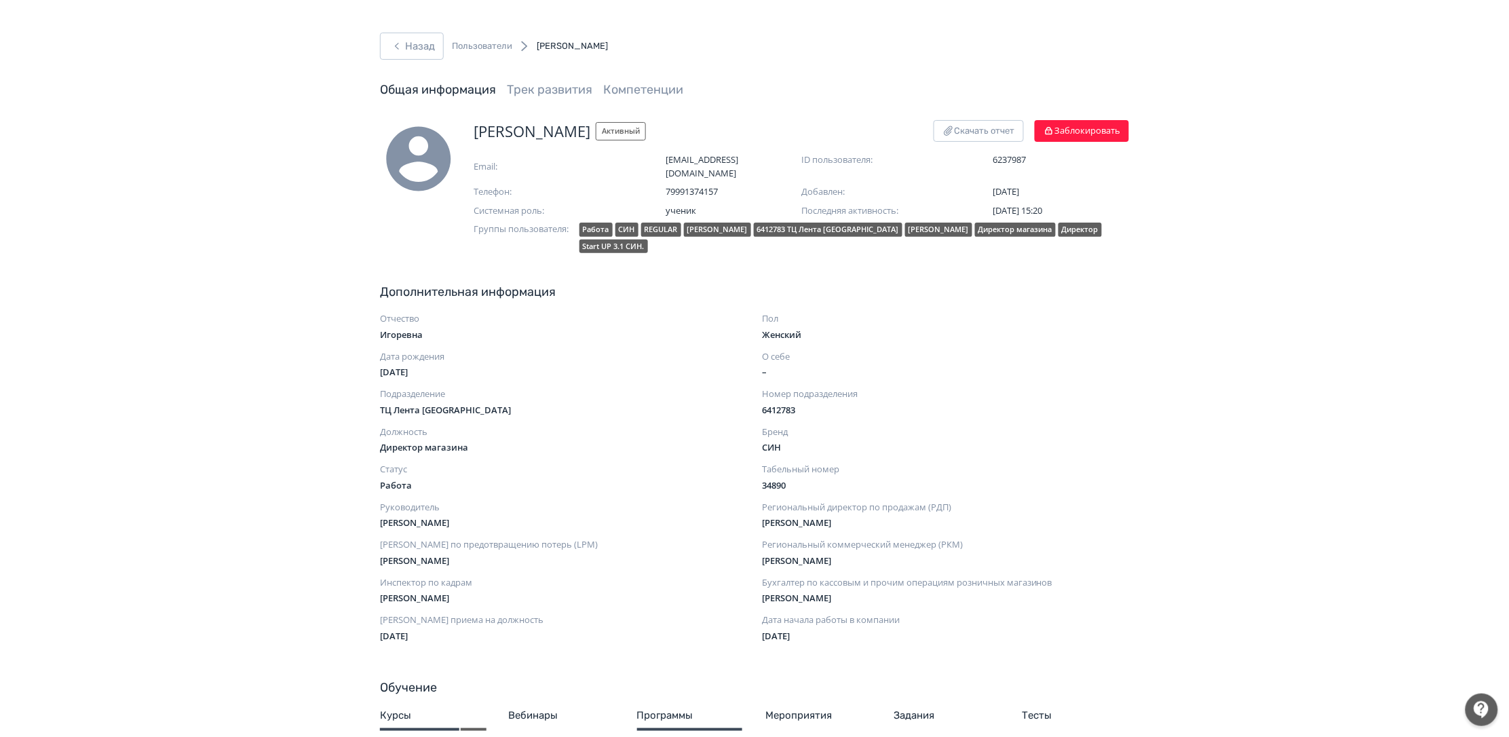
click at [396, 43] on icon "button" at bounding box center [397, 46] width 16 height 16
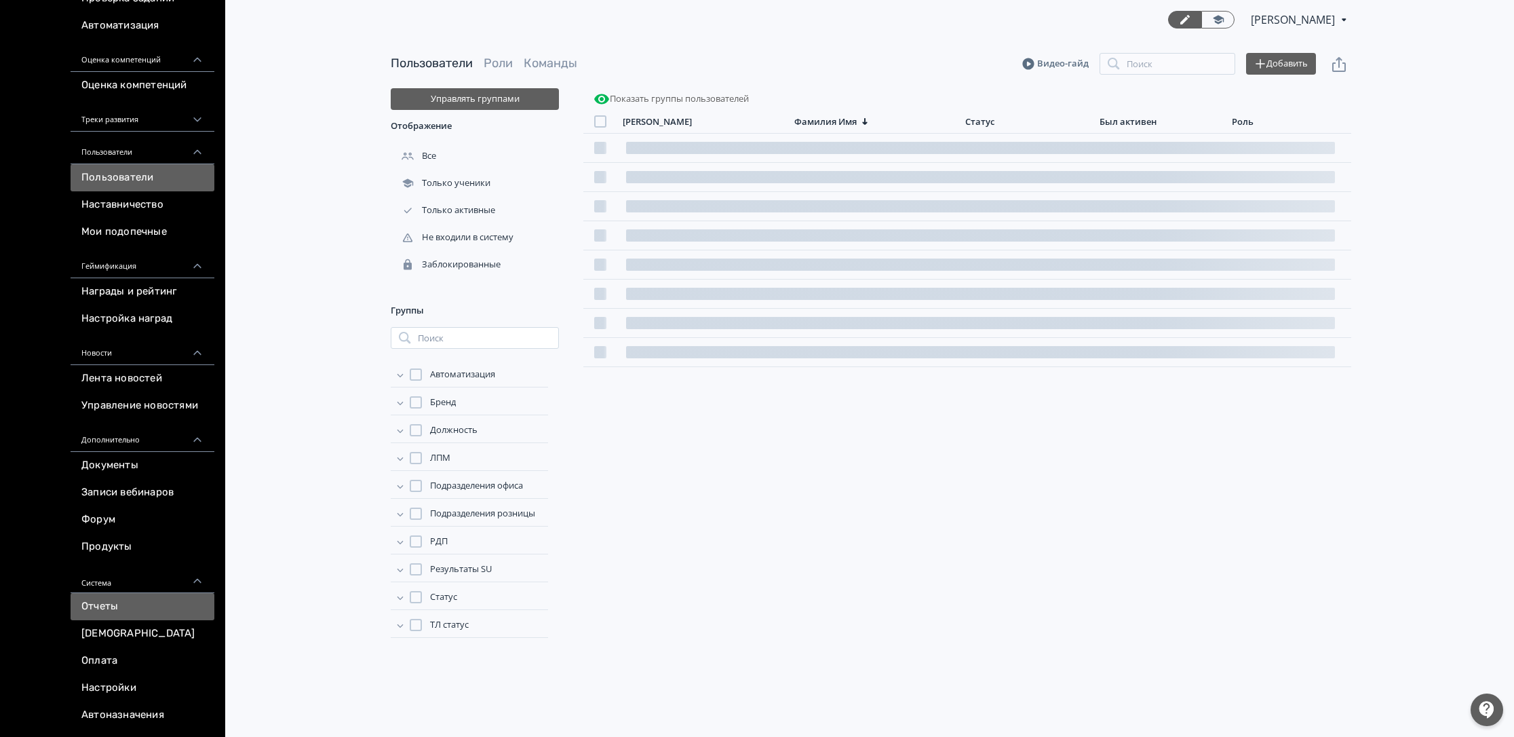
click at [133, 600] on link "Отчеты" at bounding box center [143, 606] width 144 height 27
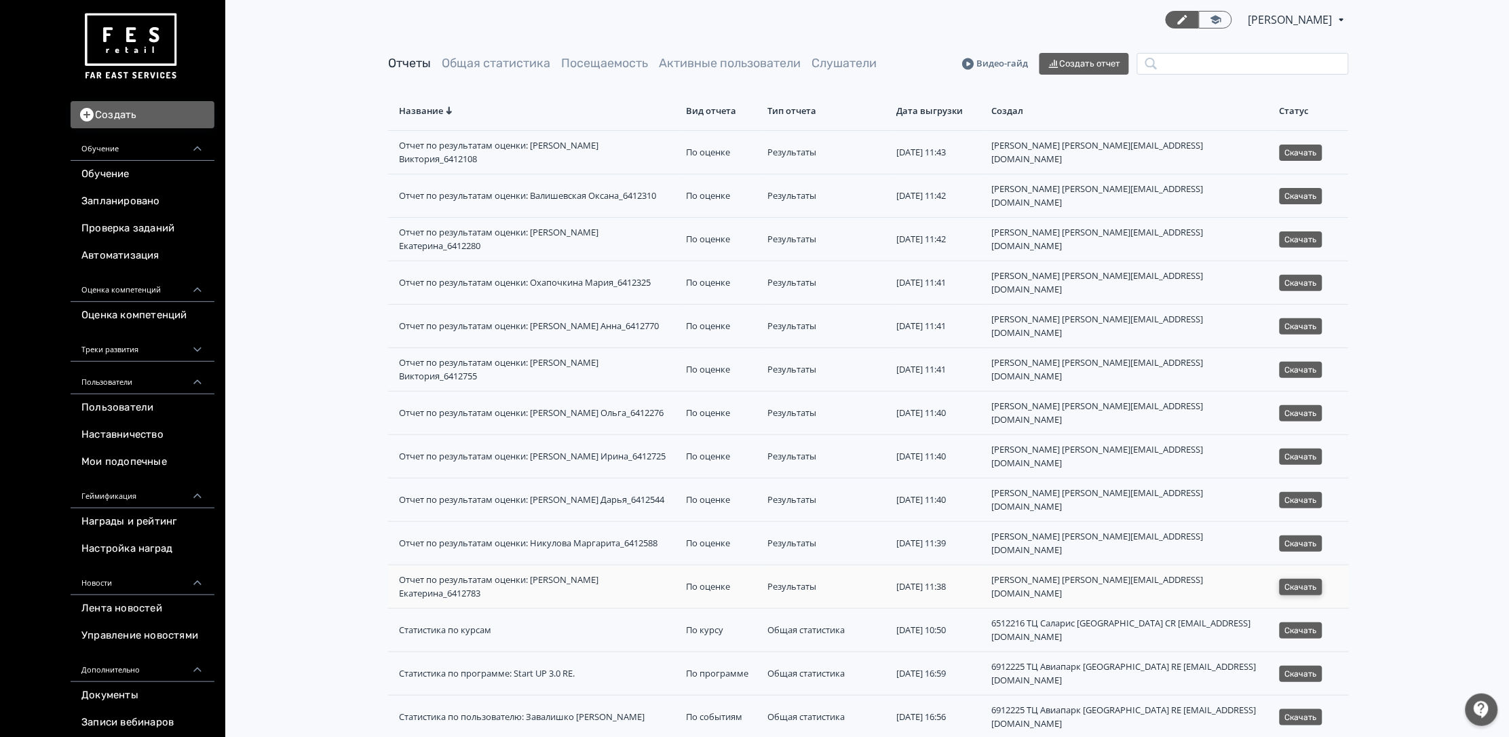
click at [1296, 579] on button "Скачать" at bounding box center [1300, 587] width 43 height 16
click at [1310, 535] on button "Скачать" at bounding box center [1300, 543] width 43 height 16
click at [116, 182] on link "Обучение" at bounding box center [143, 174] width 144 height 27
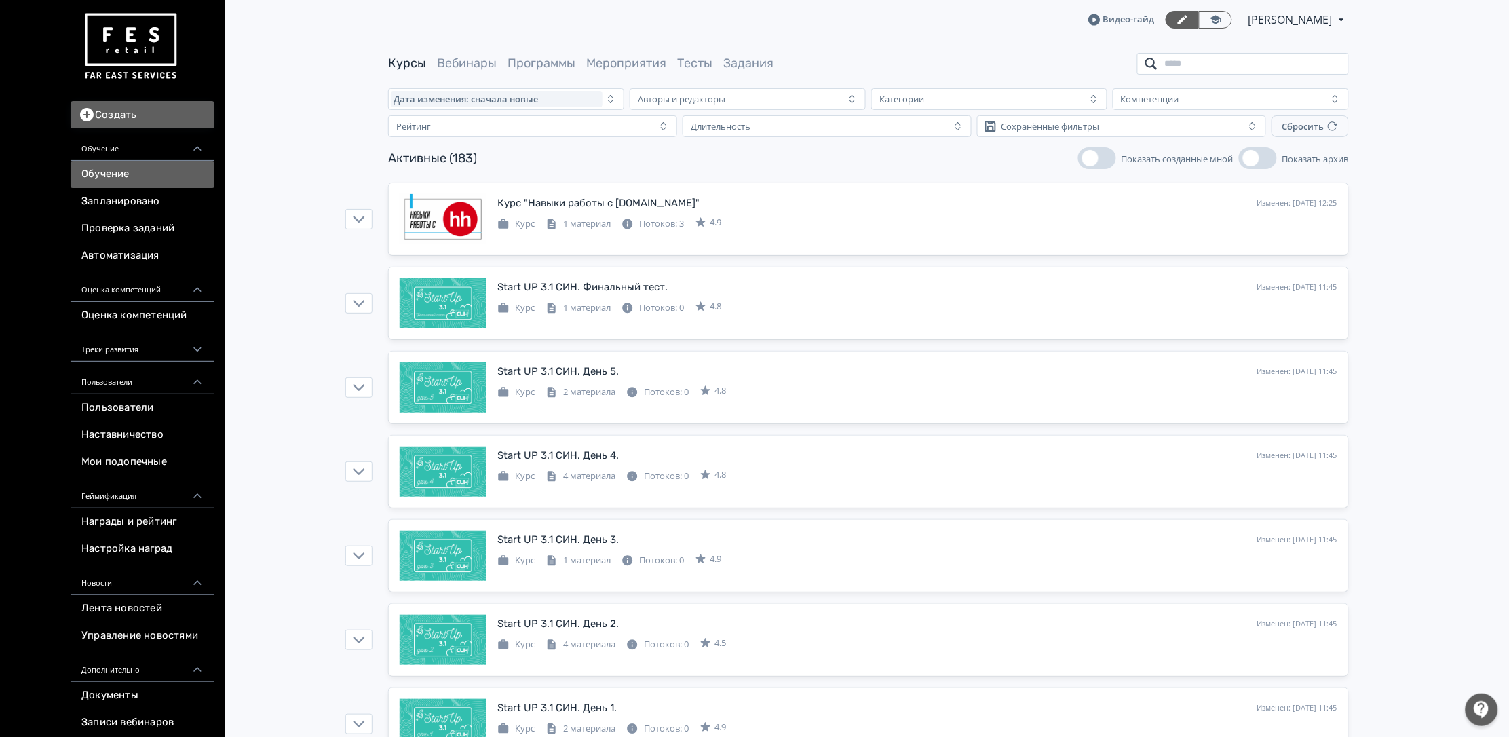
click at [1177, 66] on input "search" at bounding box center [1243, 64] width 212 height 22
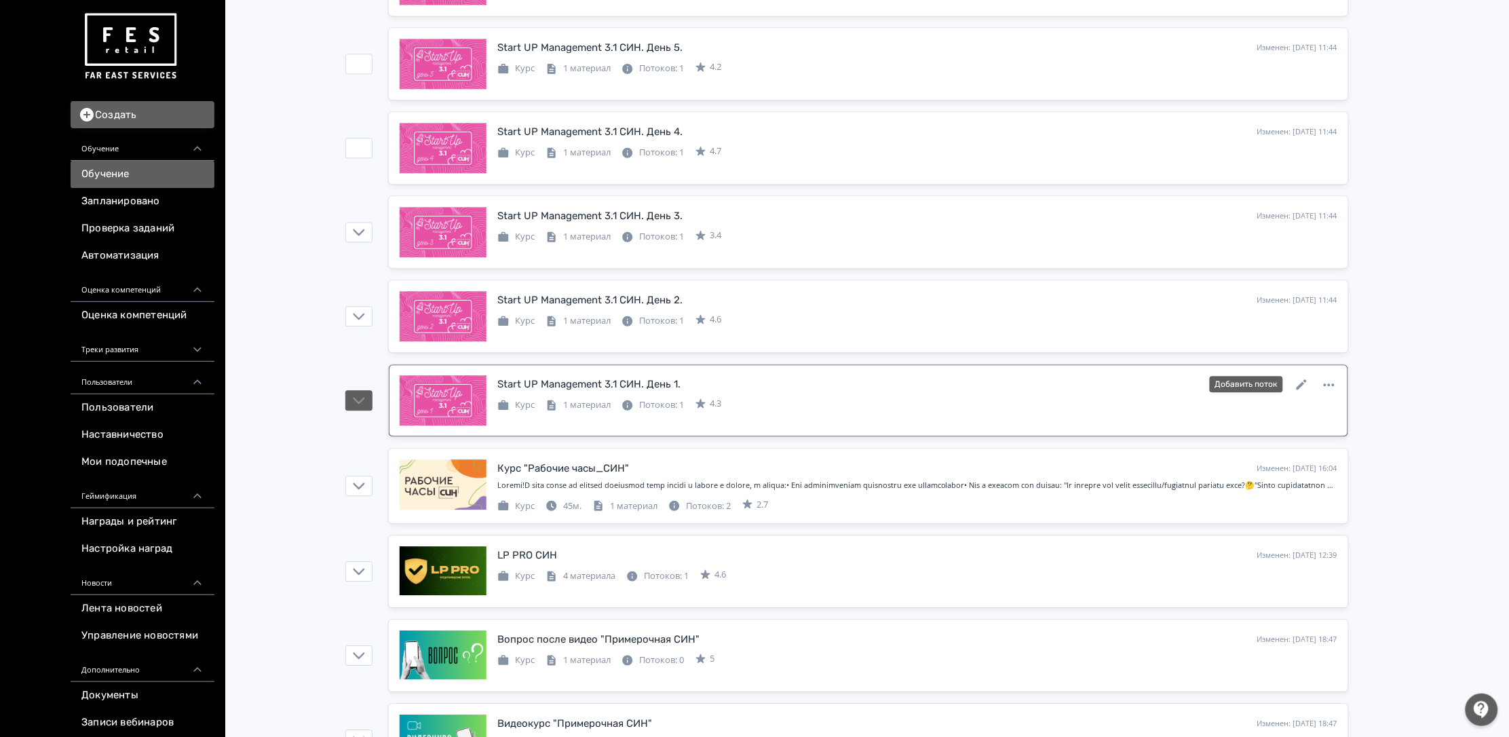
scroll to position [1149, 0]
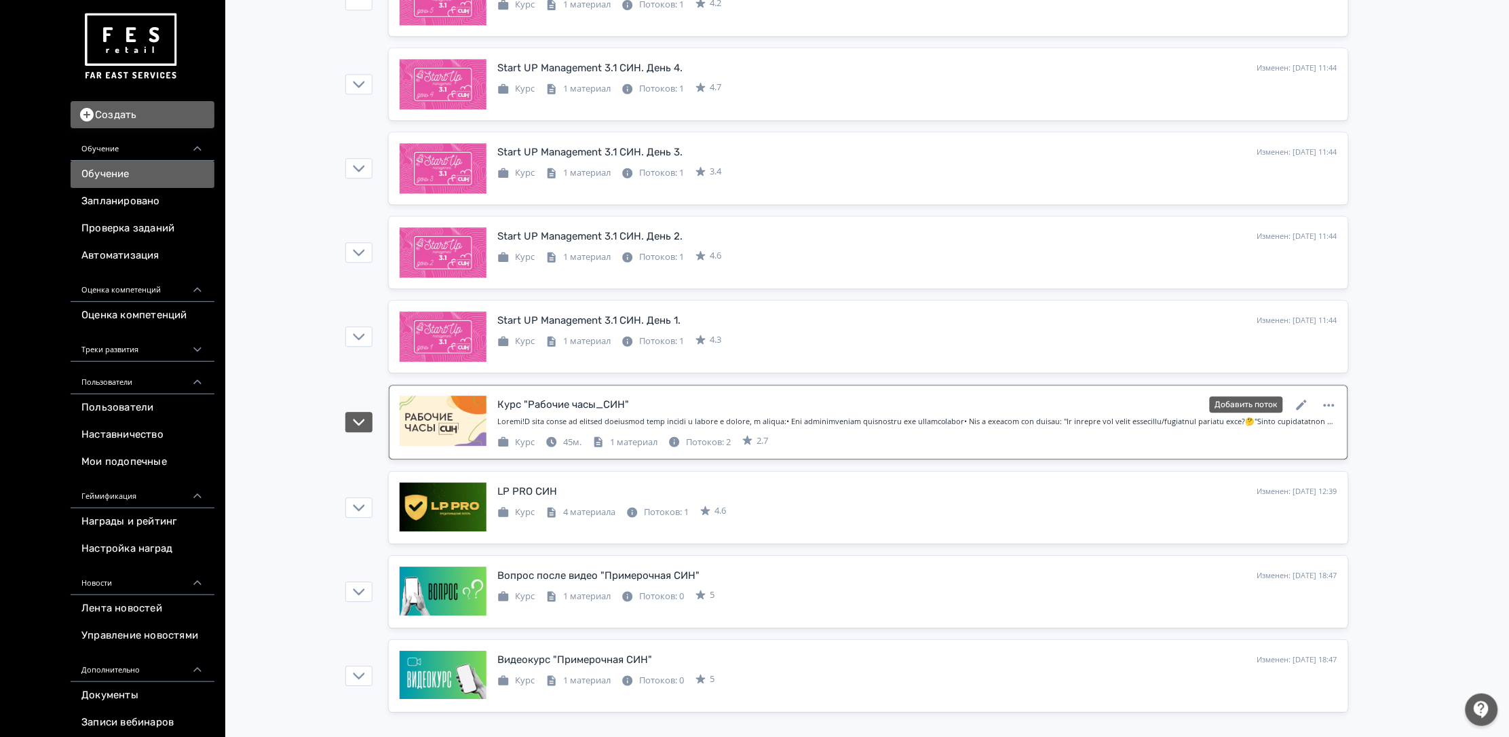
type input "***"
click at [602, 391] on link "Курс "Рабочие часы_СИН" Изменен: [DATE] 16:04 Добавить поток Курс 45м. 1 матери…" at bounding box center [868, 422] width 959 height 75
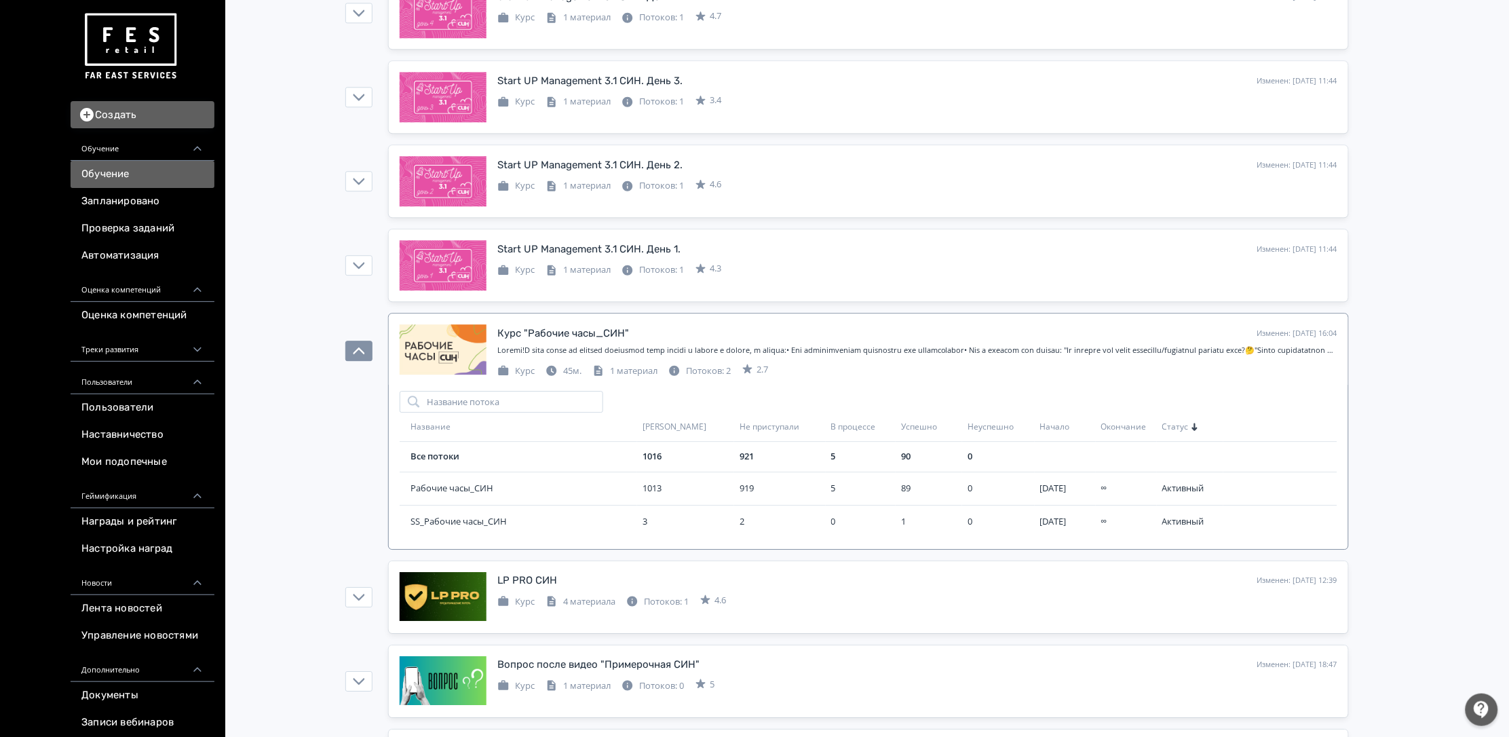
scroll to position [1251, 0]
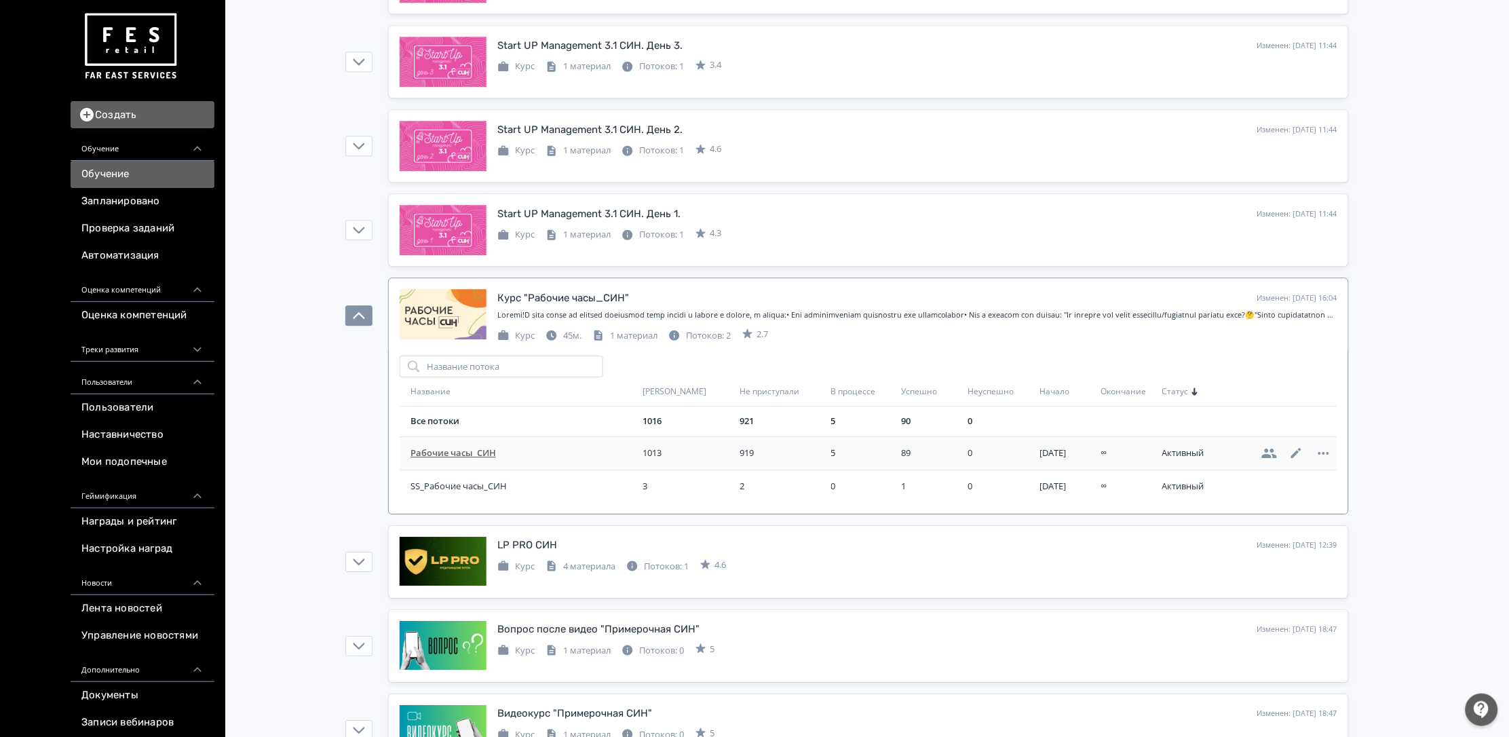
click at [490, 463] on td "Рабочие часы_СИН" at bounding box center [518, 452] width 237 height 33
click at [474, 460] on span "Рабочие часы_СИН" at bounding box center [523, 453] width 227 height 14
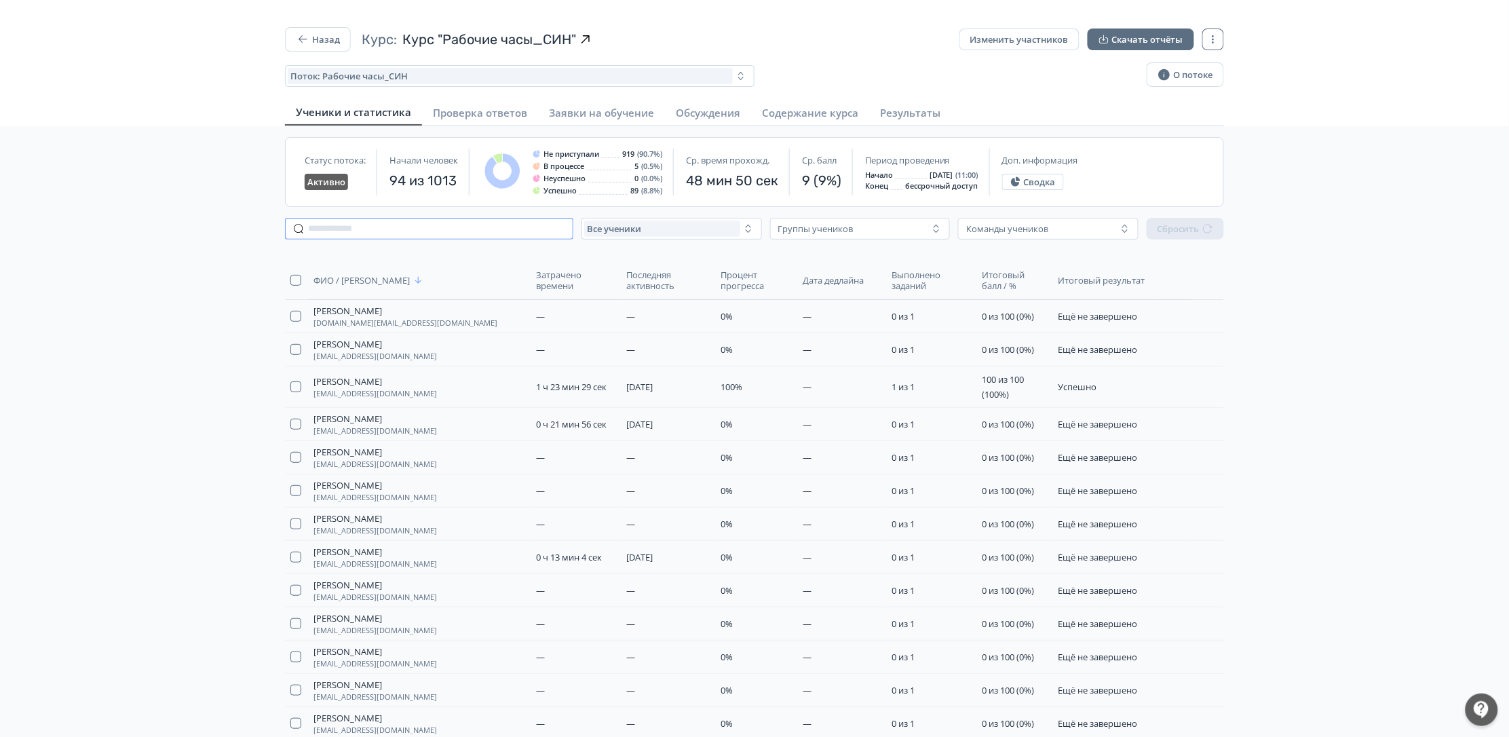
click at [501, 229] on input "text" at bounding box center [429, 229] width 288 height 22
click at [412, 229] on input "text" at bounding box center [429, 229] width 288 height 22
paste input "**********"
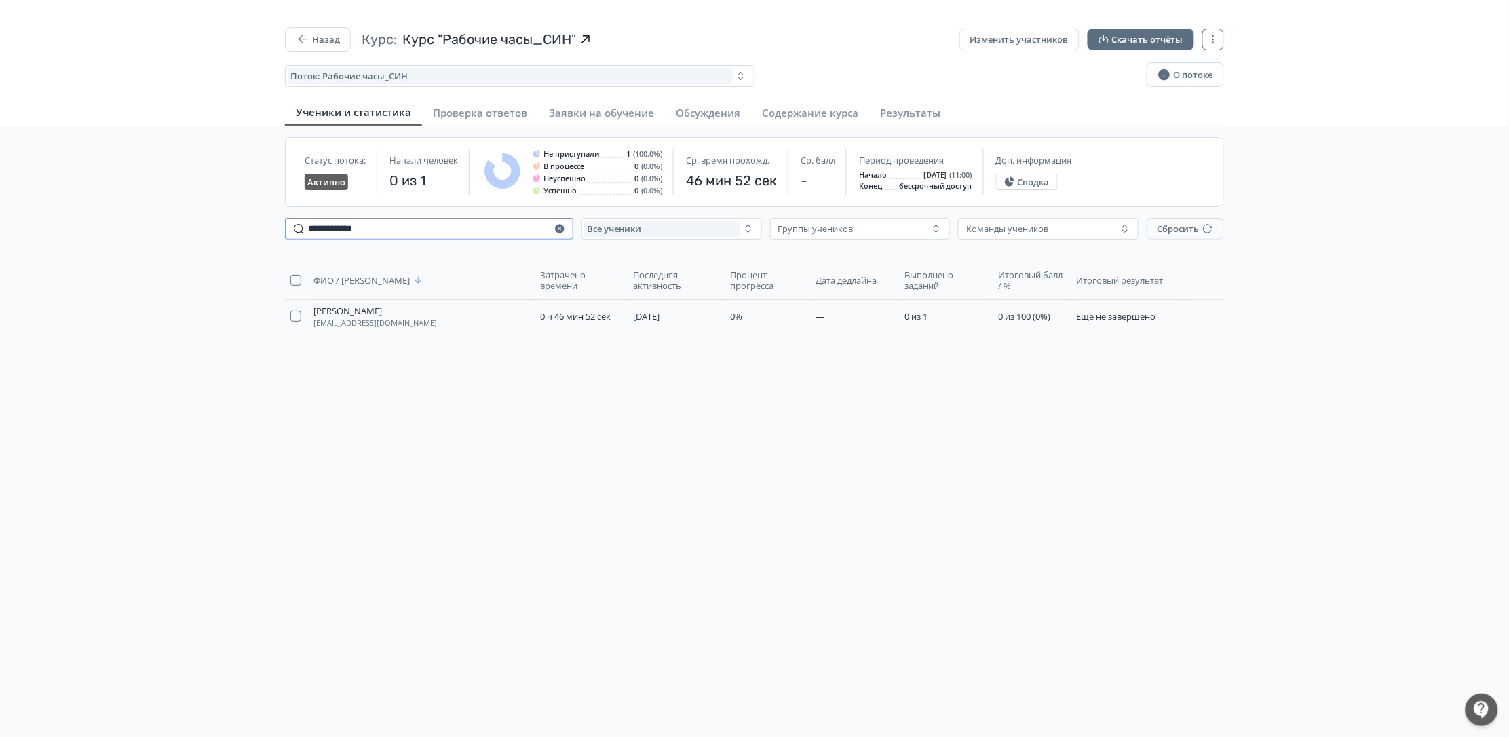
drag, startPoint x: 410, startPoint y: 234, endPoint x: 62, endPoint y: 252, distance: 348.5
click at [62, 252] on div "**********" at bounding box center [754, 324] width 1509 height 235
type input "**********"
click at [361, 324] on span "[EMAIL_ADDRESS][DOMAIN_NAME]" at bounding box center [374, 323] width 123 height 8
click at [334, 44] on button "Назад" at bounding box center [318, 39] width 66 height 24
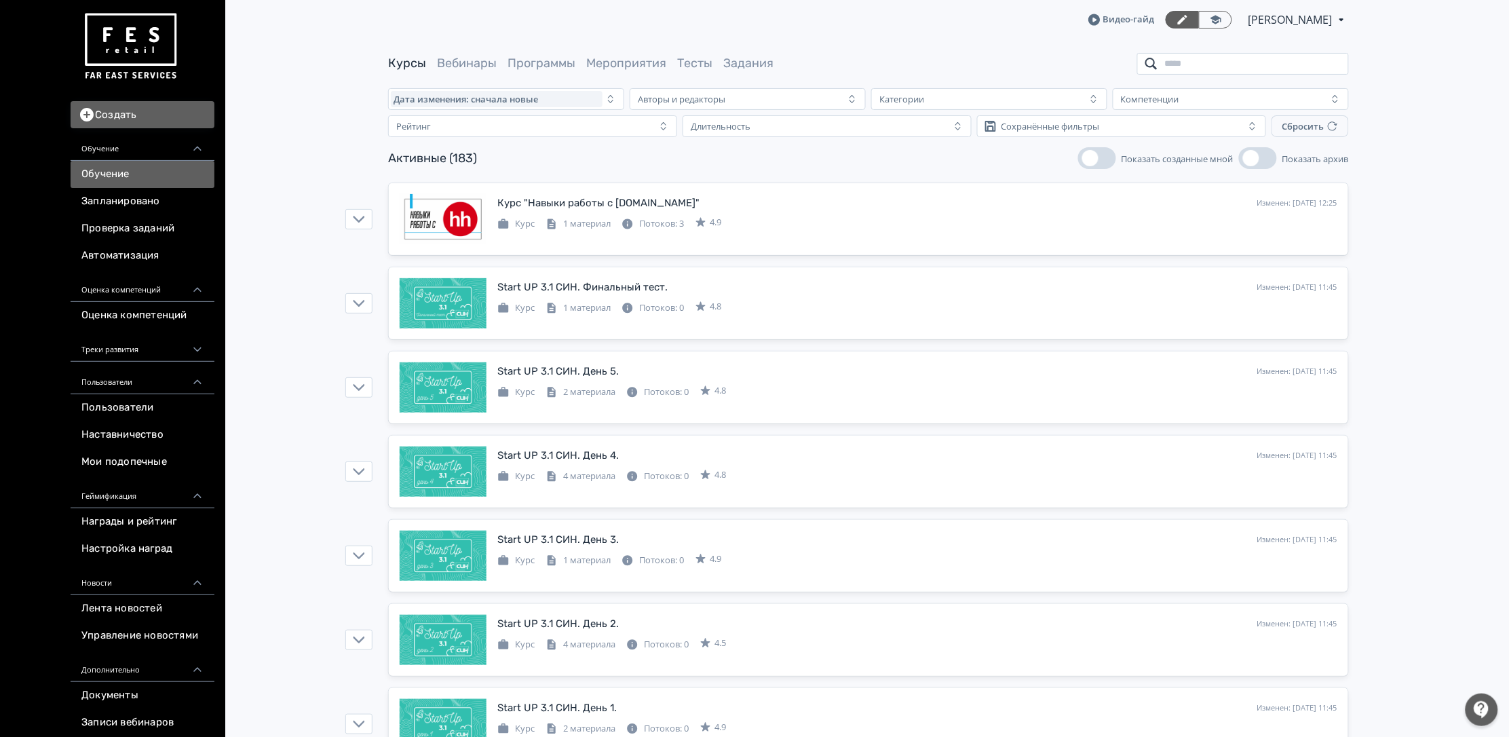
click at [1193, 72] on input "search" at bounding box center [1243, 64] width 212 height 22
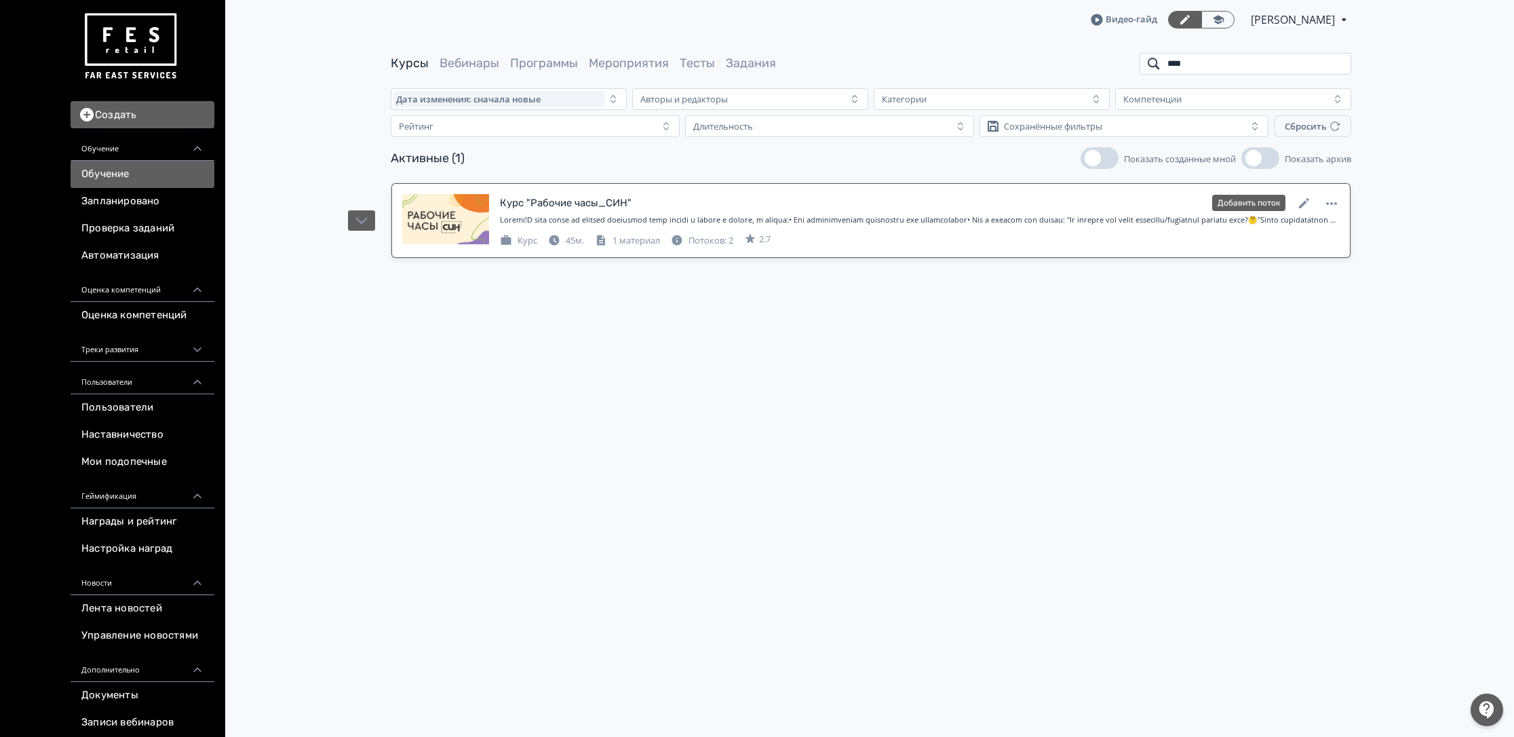
type input "****"
click at [569, 208] on div "Курс "Рабочие часы_СИН"" at bounding box center [566, 203] width 132 height 16
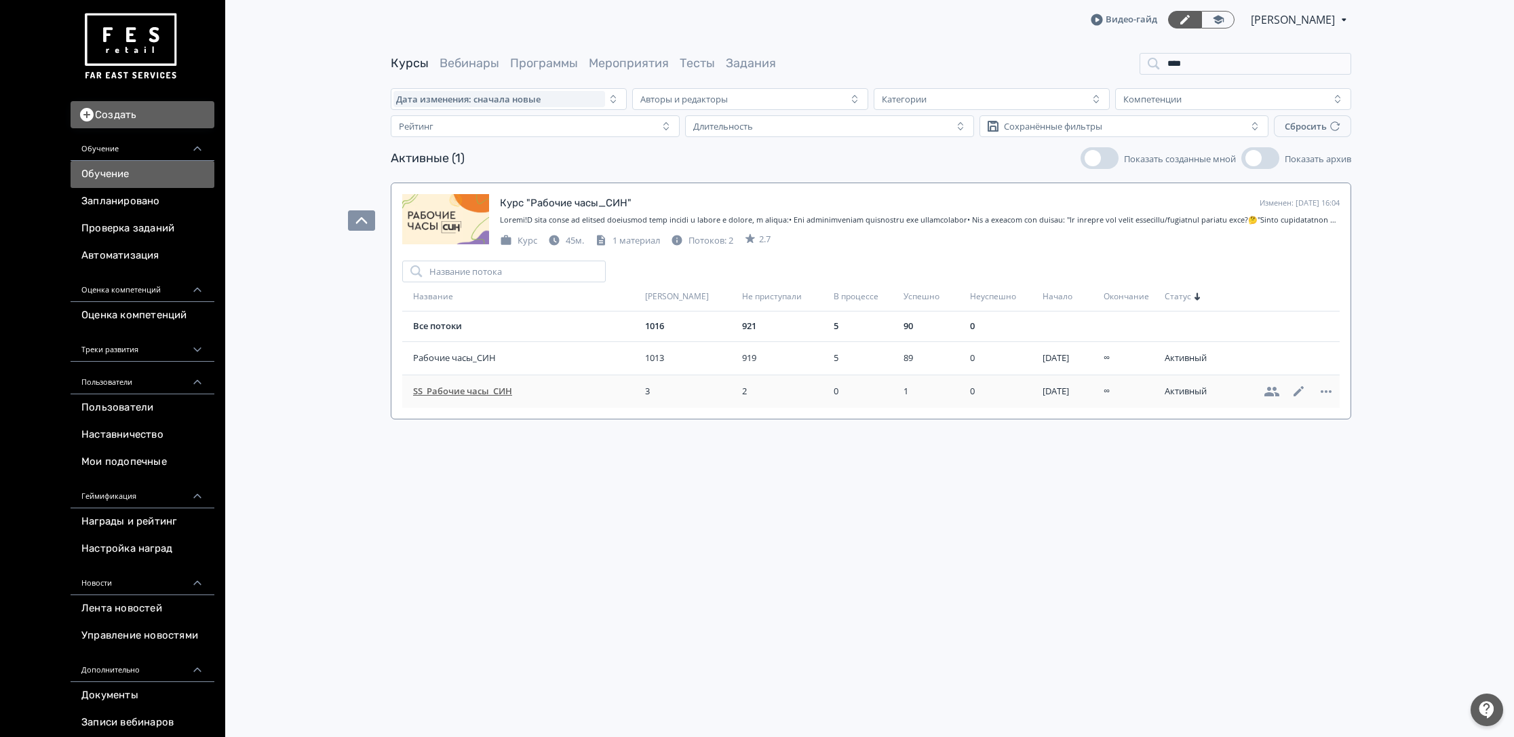
click at [446, 396] on span "SS_Рабочие часы_СИН" at bounding box center [526, 392] width 227 height 14
